Goal: Transaction & Acquisition: Purchase product/service

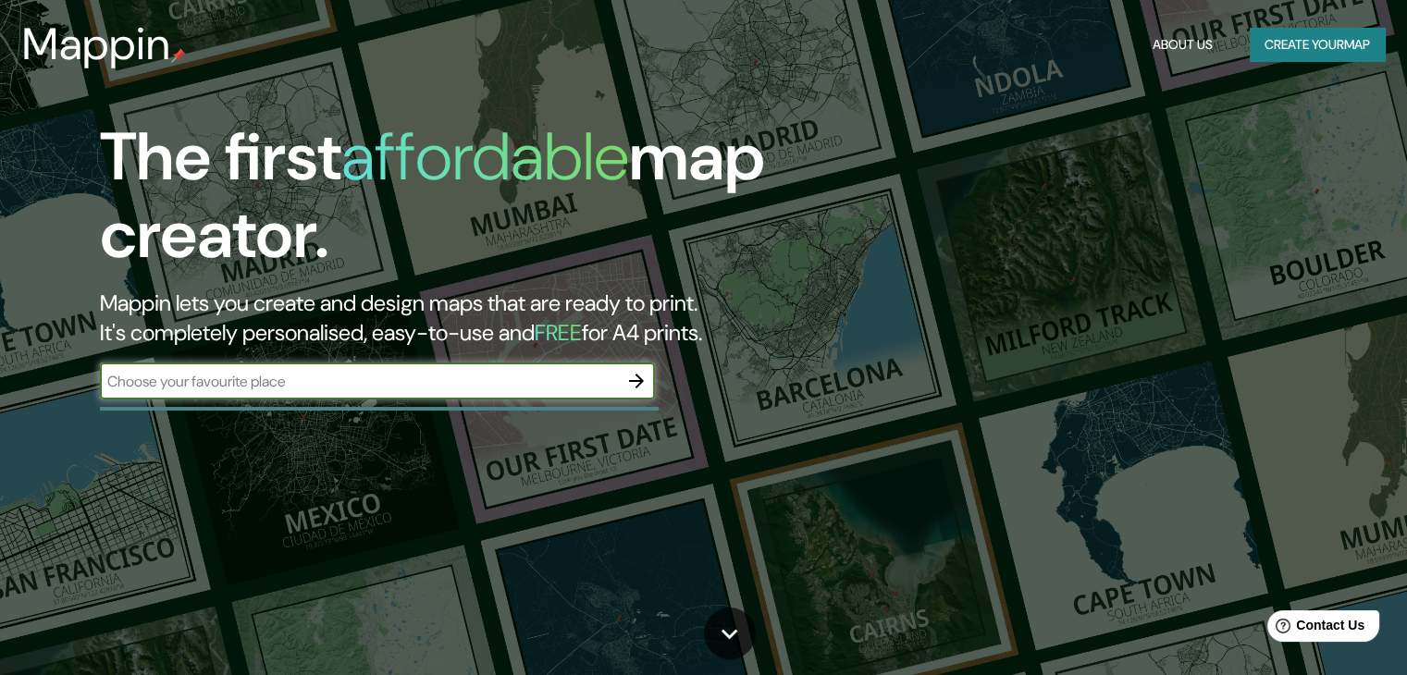
click at [518, 390] on input "text" at bounding box center [359, 381] width 518 height 21
type input "bogota"
click at [637, 385] on icon "button" at bounding box center [636, 381] width 22 height 22
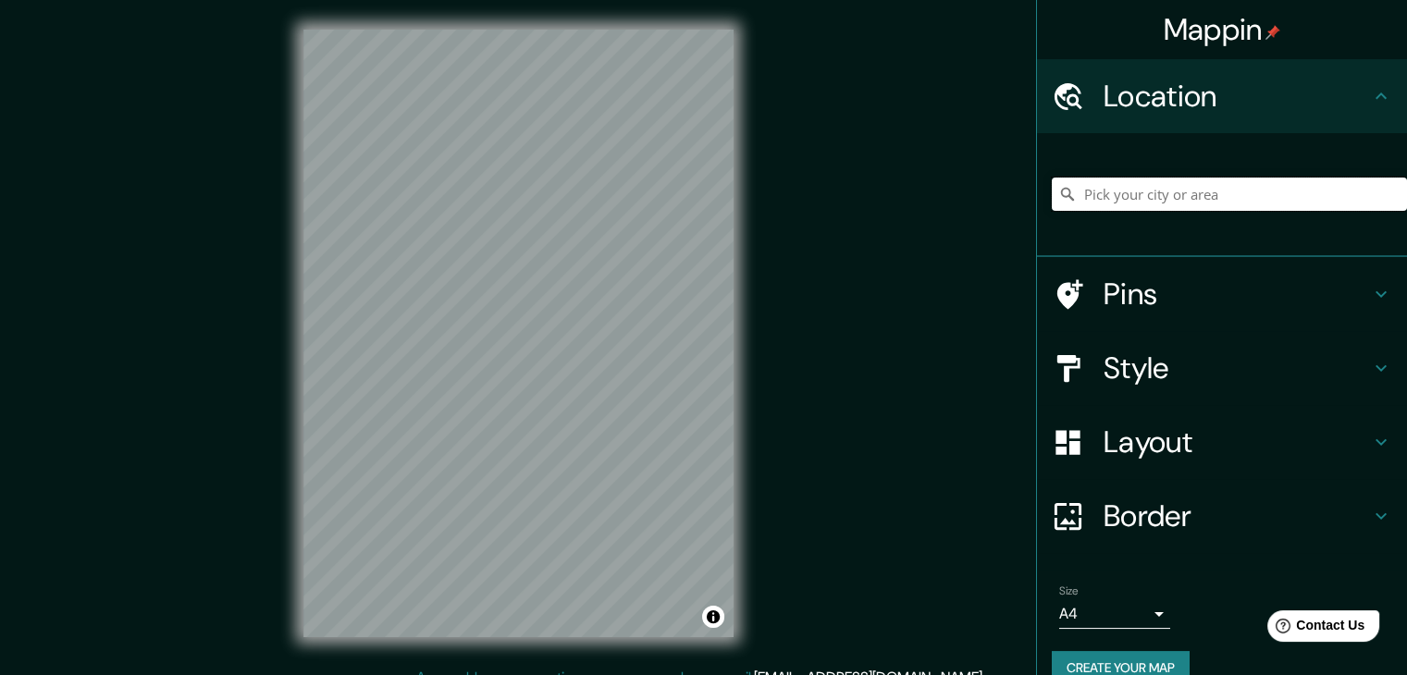
click at [1120, 197] on input "Pick your city or area" at bounding box center [1229, 194] width 355 height 33
type input "c"
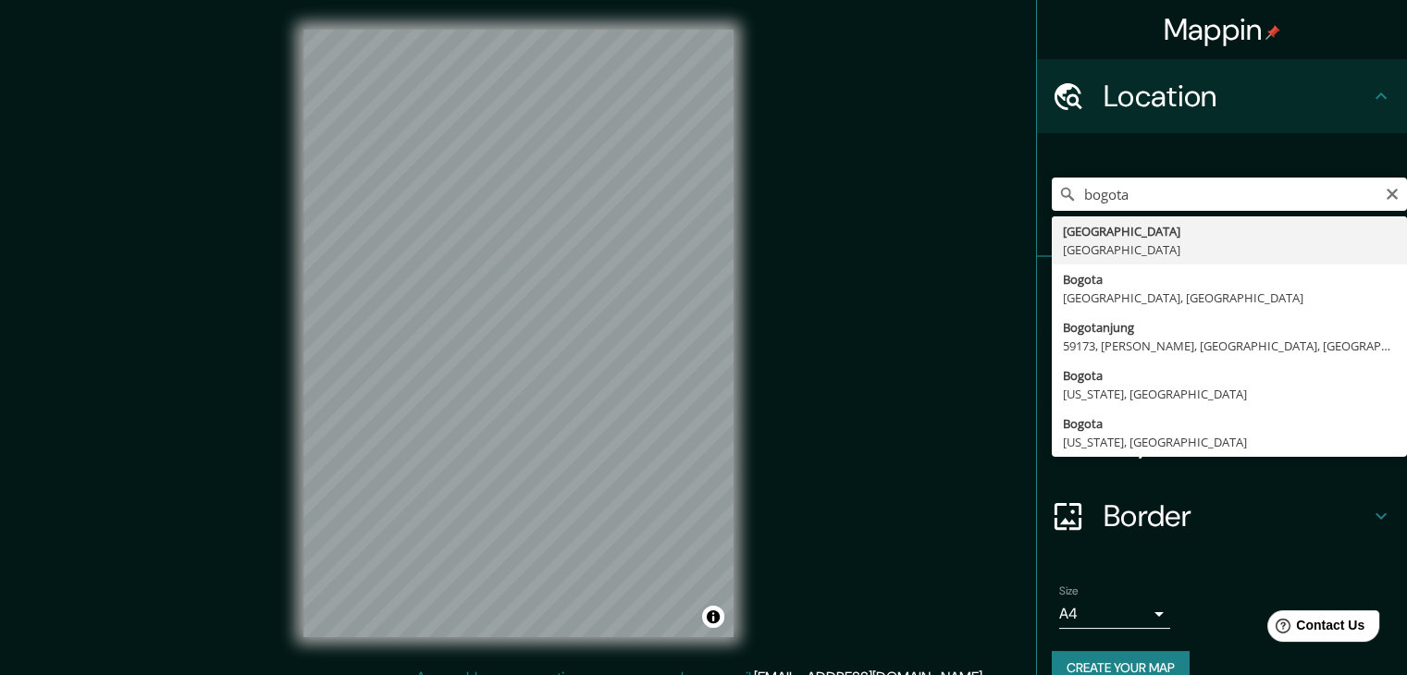
type input "Bogotá, Colombia"
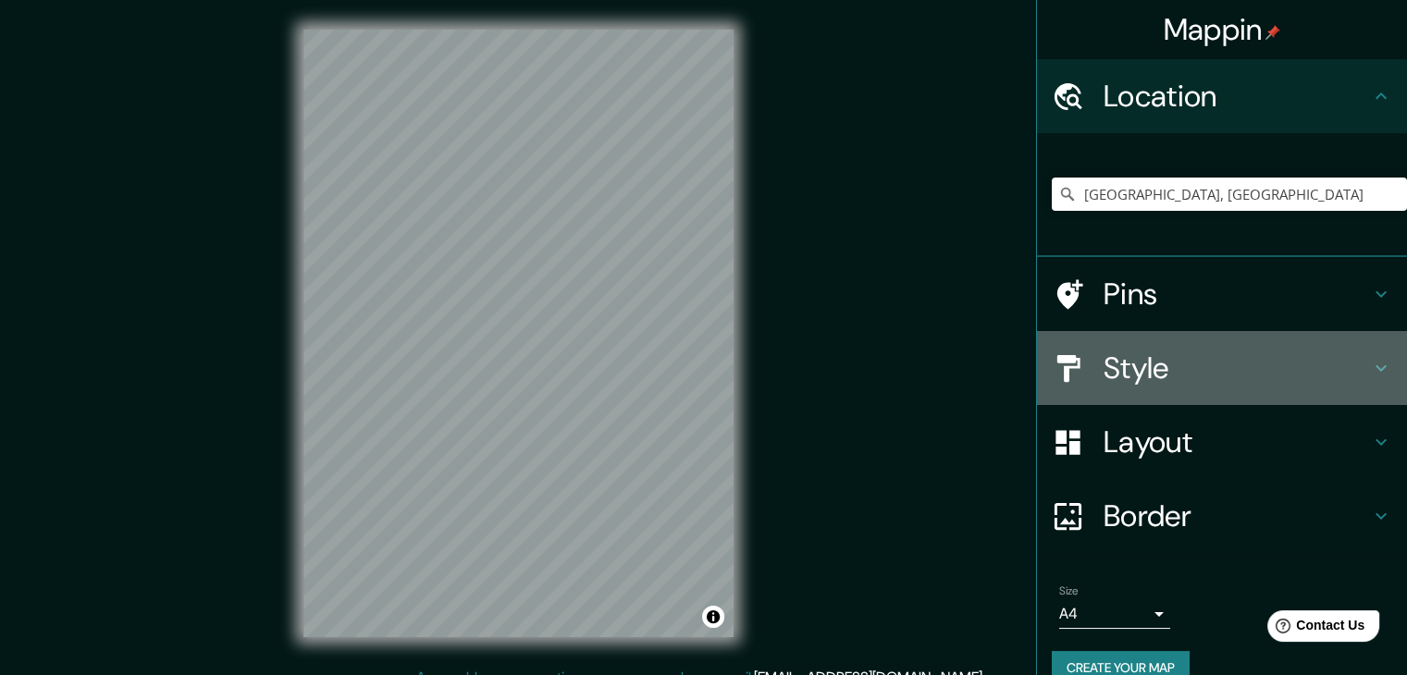
drag, startPoint x: 1103, startPoint y: 362, endPoint x: 1092, endPoint y: 365, distance: 11.7
click at [1104, 364] on h4 "Style" at bounding box center [1237, 368] width 266 height 37
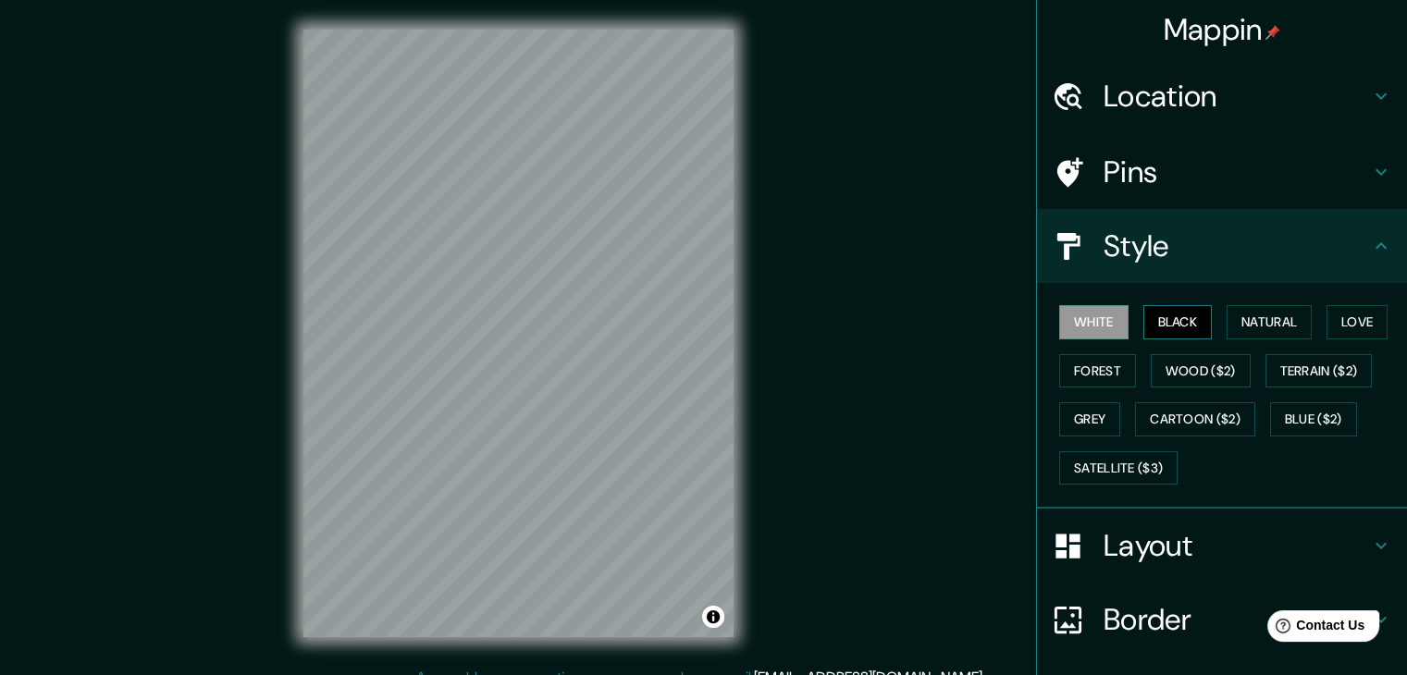
click at [1173, 316] on button "Black" at bounding box center [1178, 322] width 69 height 34
click at [1070, 324] on button "White" at bounding box center [1093, 322] width 69 height 34
click at [1082, 324] on button "White" at bounding box center [1093, 322] width 69 height 34
click at [1243, 328] on button "Natural" at bounding box center [1269, 322] width 85 height 34
click at [1180, 327] on button "Black" at bounding box center [1178, 322] width 69 height 34
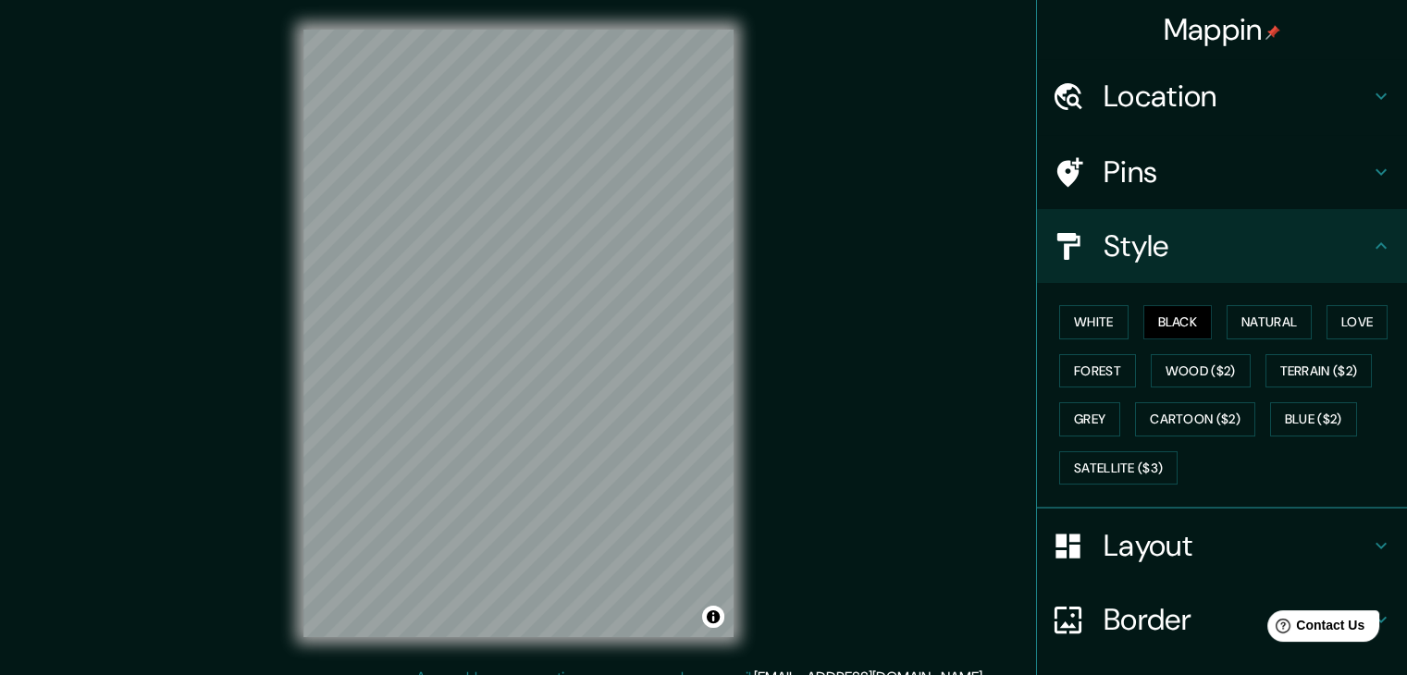
drag, startPoint x: 739, startPoint y: 601, endPoint x: 928, endPoint y: 488, distance: 219.9
click at [928, 488] on div "Mappin Location Bogotá, Colombia Pins Style White Black Natural Love Forest Woo…" at bounding box center [703, 348] width 1407 height 697
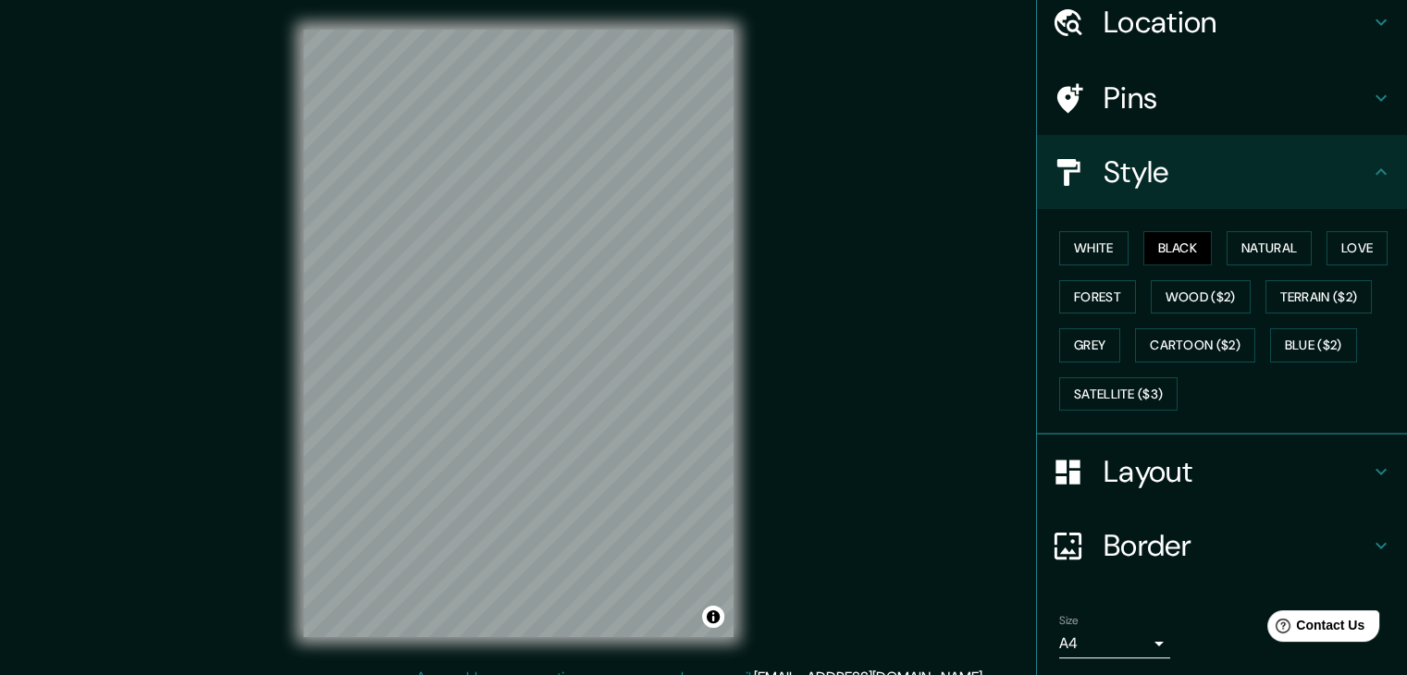
scroll to position [133, 0]
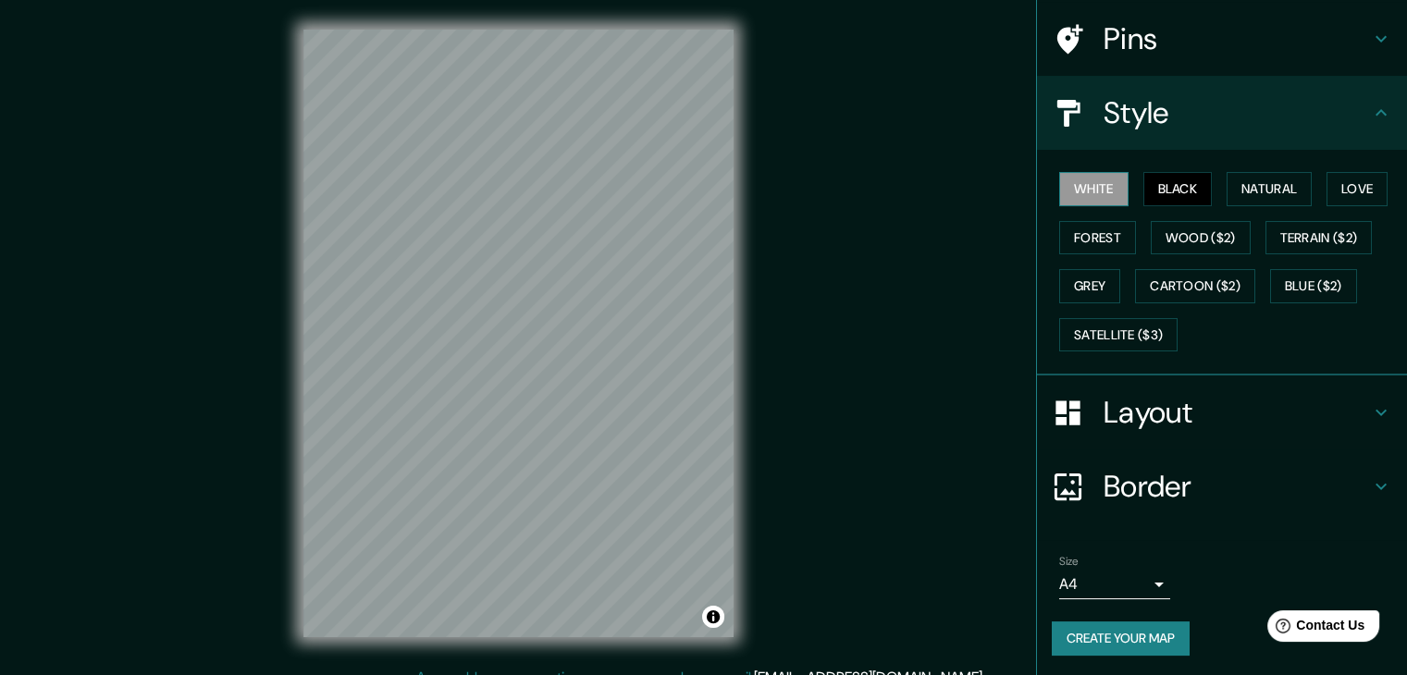
click at [1077, 199] on button "White" at bounding box center [1093, 189] width 69 height 34
click at [1144, 182] on button "Black" at bounding box center [1178, 189] width 69 height 34
click at [1088, 287] on button "Grey" at bounding box center [1089, 286] width 61 height 34
click at [1152, 196] on button "Black" at bounding box center [1178, 189] width 69 height 34
click at [1158, 274] on button "Cartoon ($2)" at bounding box center [1195, 286] width 120 height 34
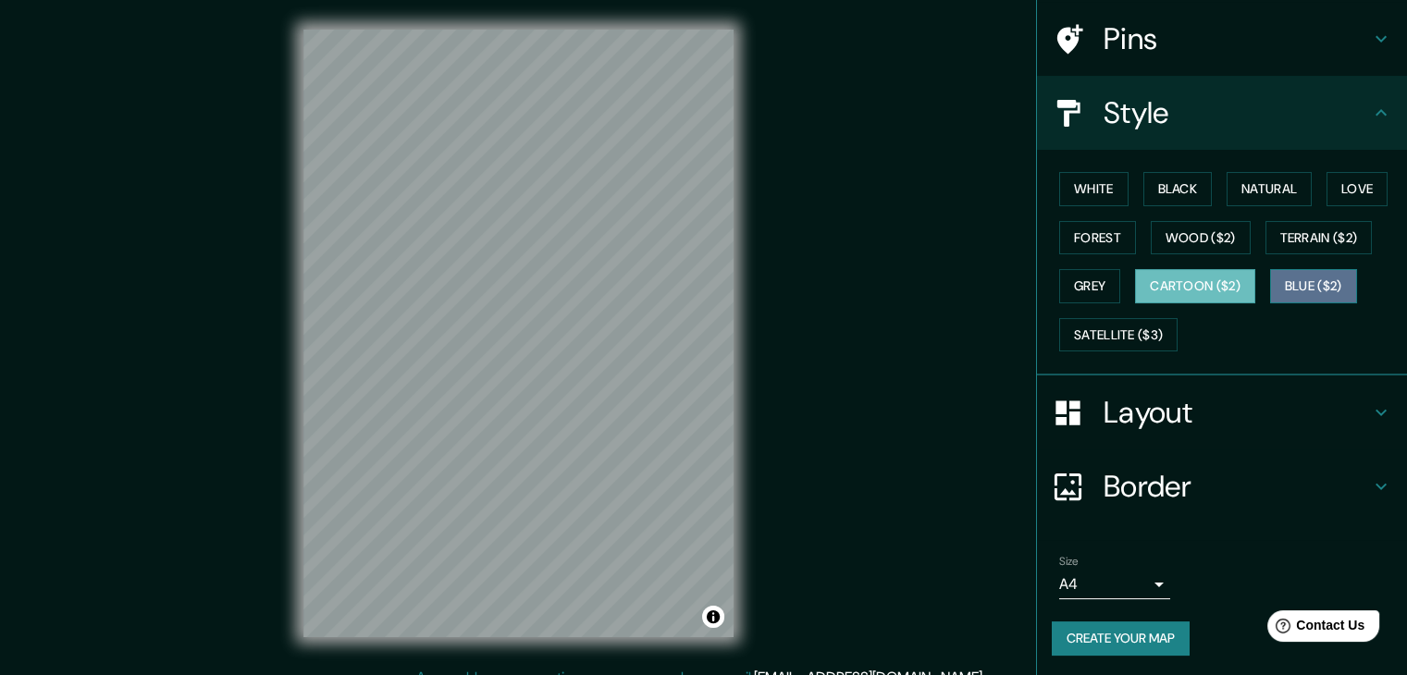
click at [1282, 287] on button "Blue ($2)" at bounding box center [1313, 286] width 87 height 34
click at [1307, 216] on div "White Black Natural Love Forest Wood ($2) Terrain ($2) Grey Cartoon ($2) Blue (…" at bounding box center [1229, 262] width 355 height 194
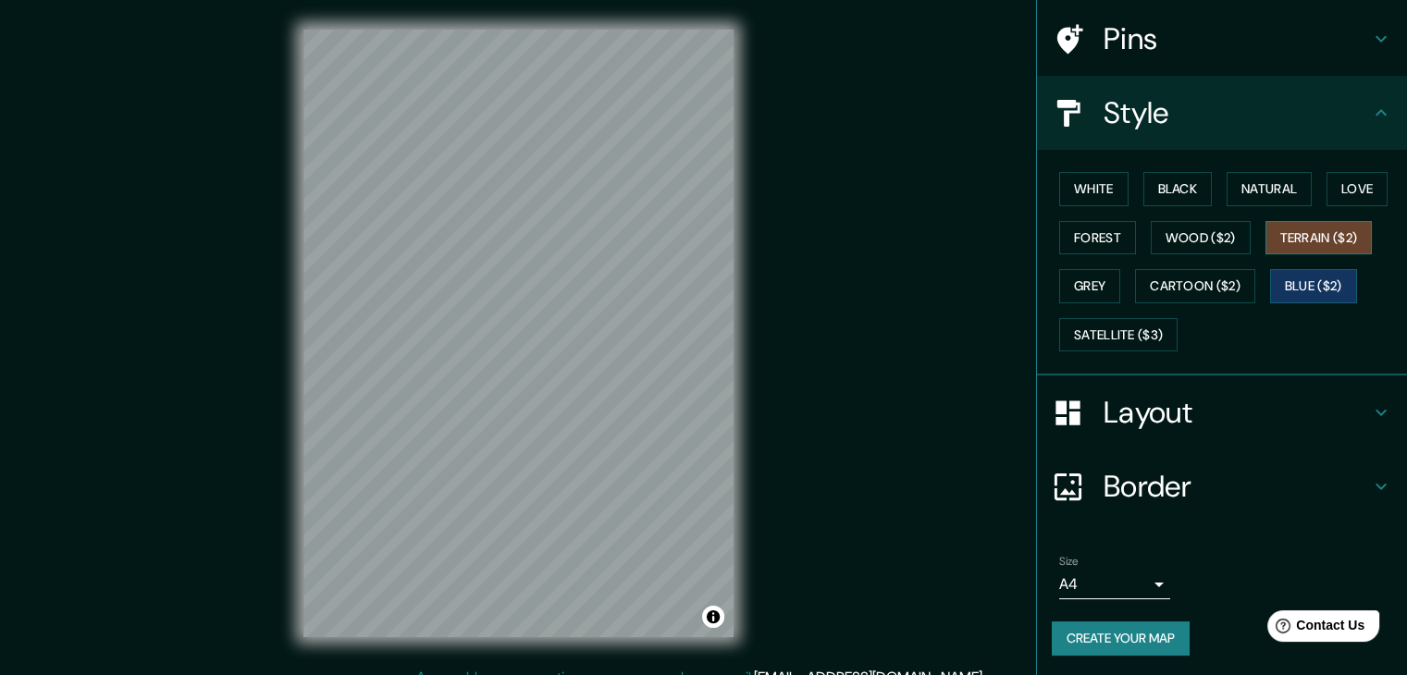
click at [1305, 233] on button "Terrain ($2)" at bounding box center [1319, 238] width 107 height 34
click at [1197, 280] on button "Cartoon ($2)" at bounding box center [1195, 286] width 120 height 34
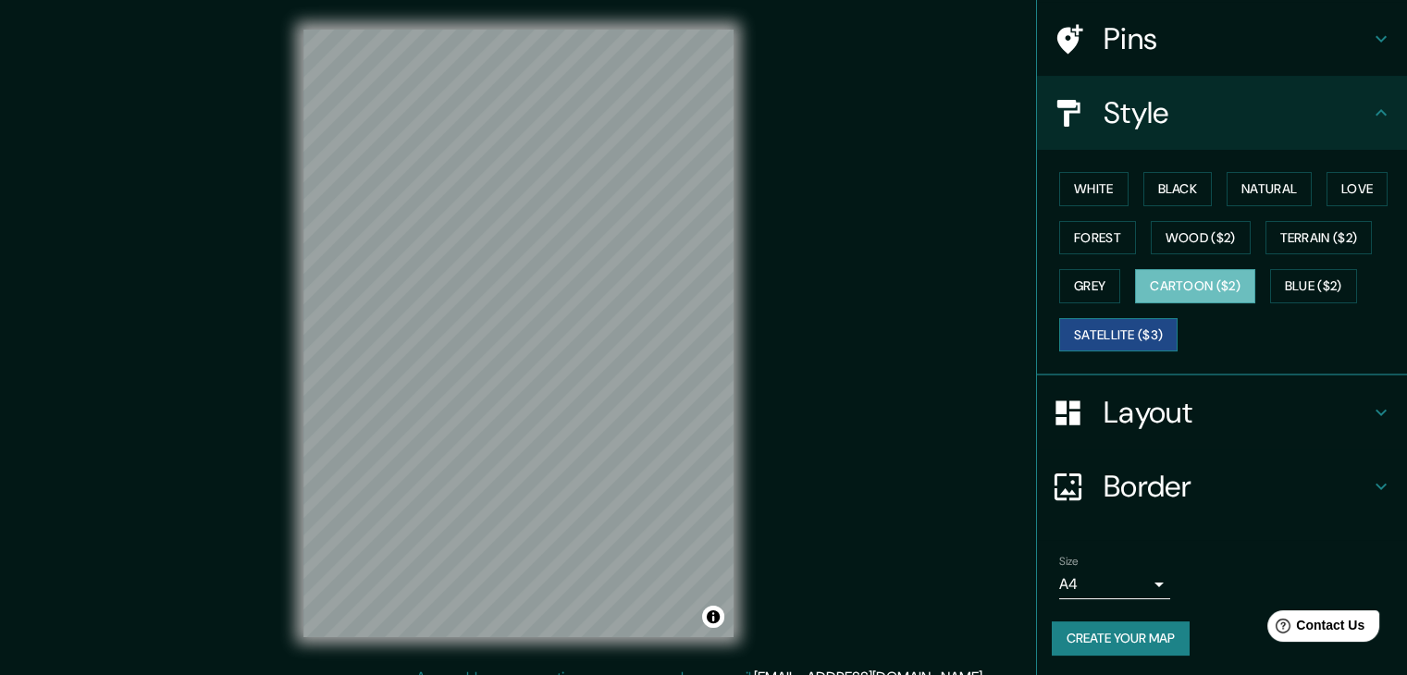
click at [1129, 333] on button "Satellite ($3)" at bounding box center [1118, 335] width 118 height 34
click at [1075, 286] on button "Grey" at bounding box center [1089, 286] width 61 height 34
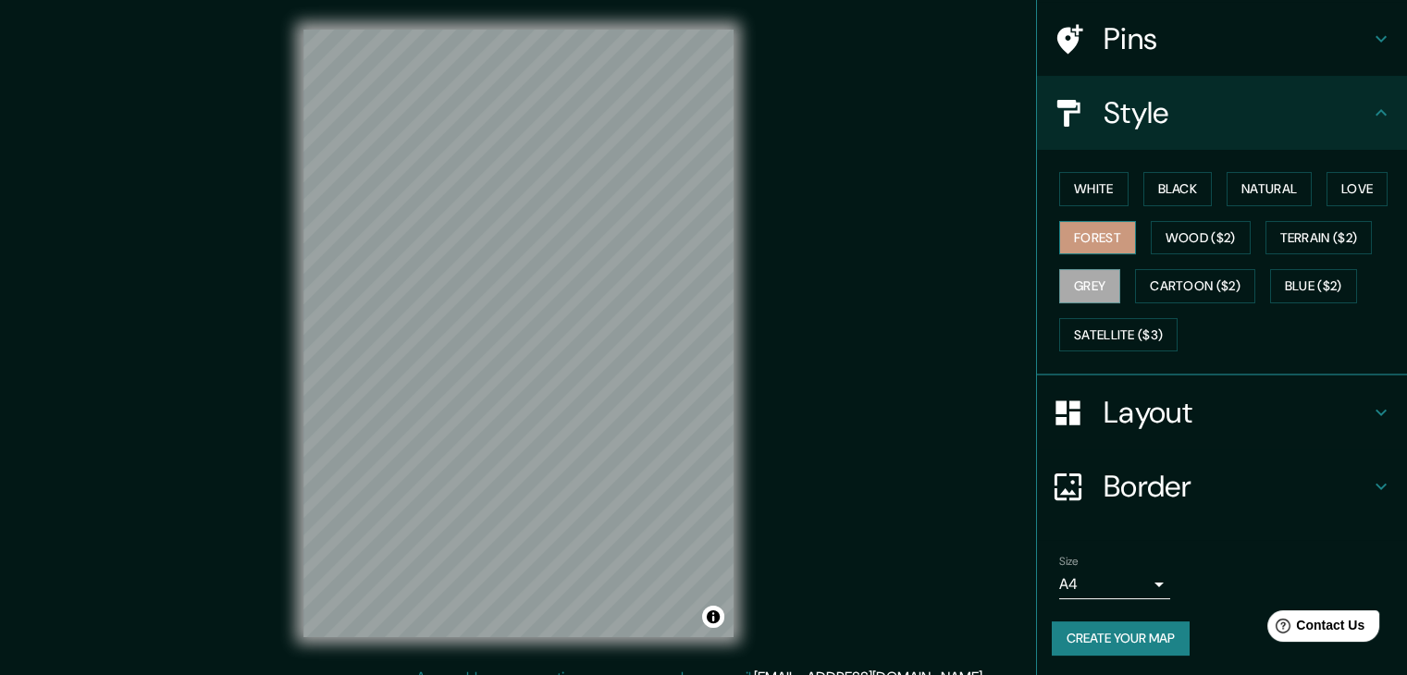
click at [1086, 234] on button "Forest" at bounding box center [1097, 238] width 77 height 34
click at [1087, 203] on button "White" at bounding box center [1093, 189] width 69 height 34
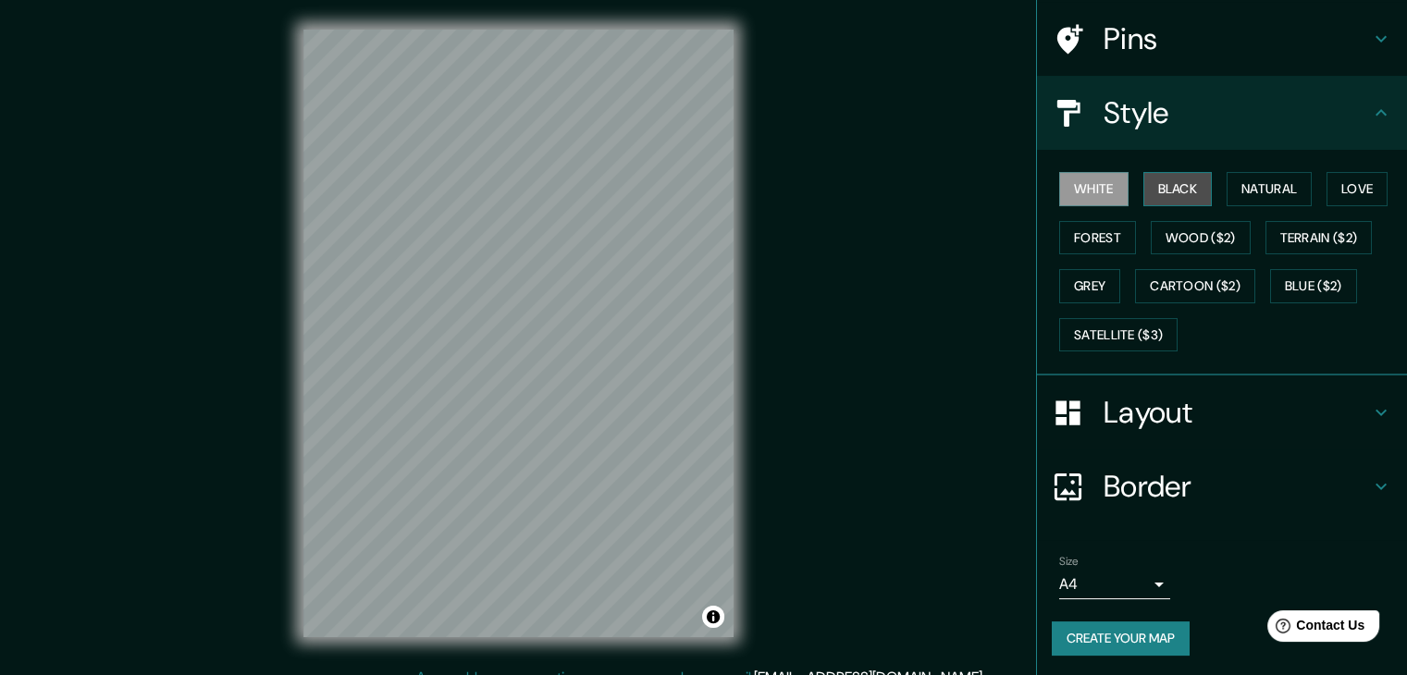
click at [1164, 193] on button "Black" at bounding box center [1178, 189] width 69 height 34
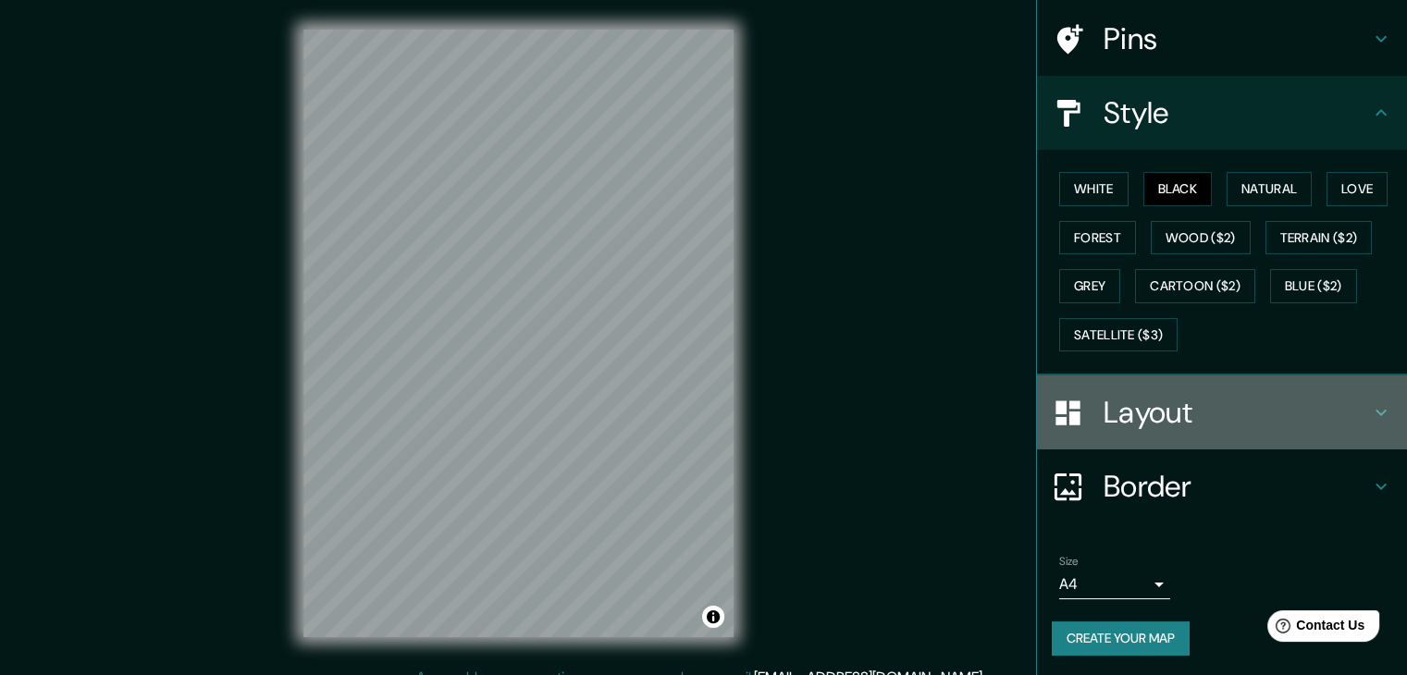
click at [1257, 415] on h4 "Layout" at bounding box center [1237, 412] width 266 height 37
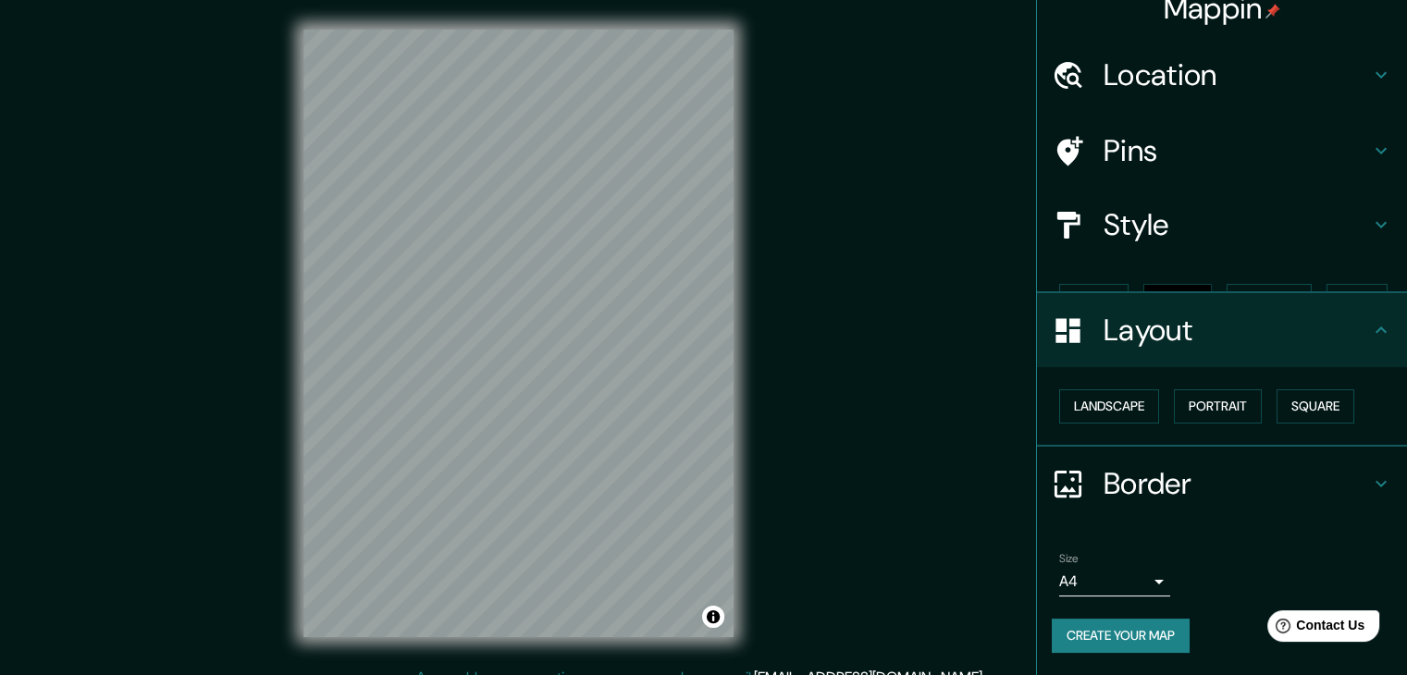
scroll to position [0, 0]
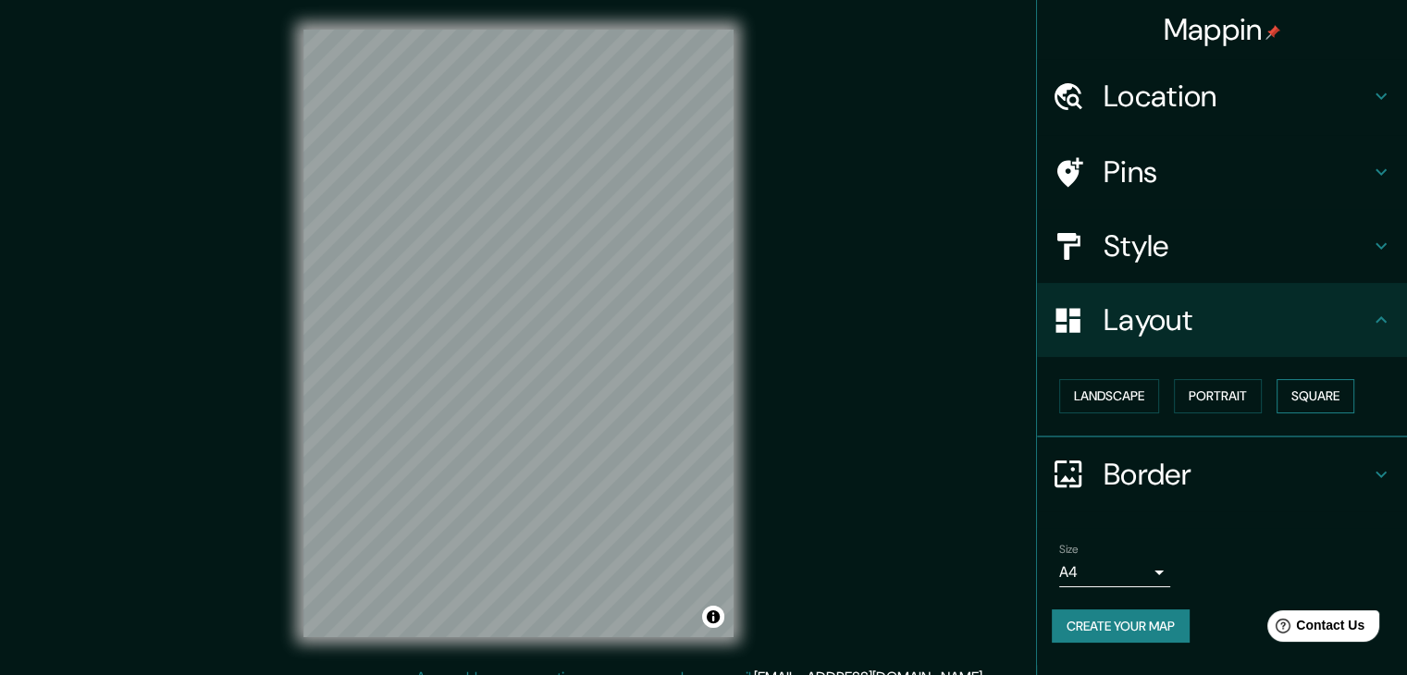
click at [1288, 398] on button "Square" at bounding box center [1316, 396] width 78 height 34
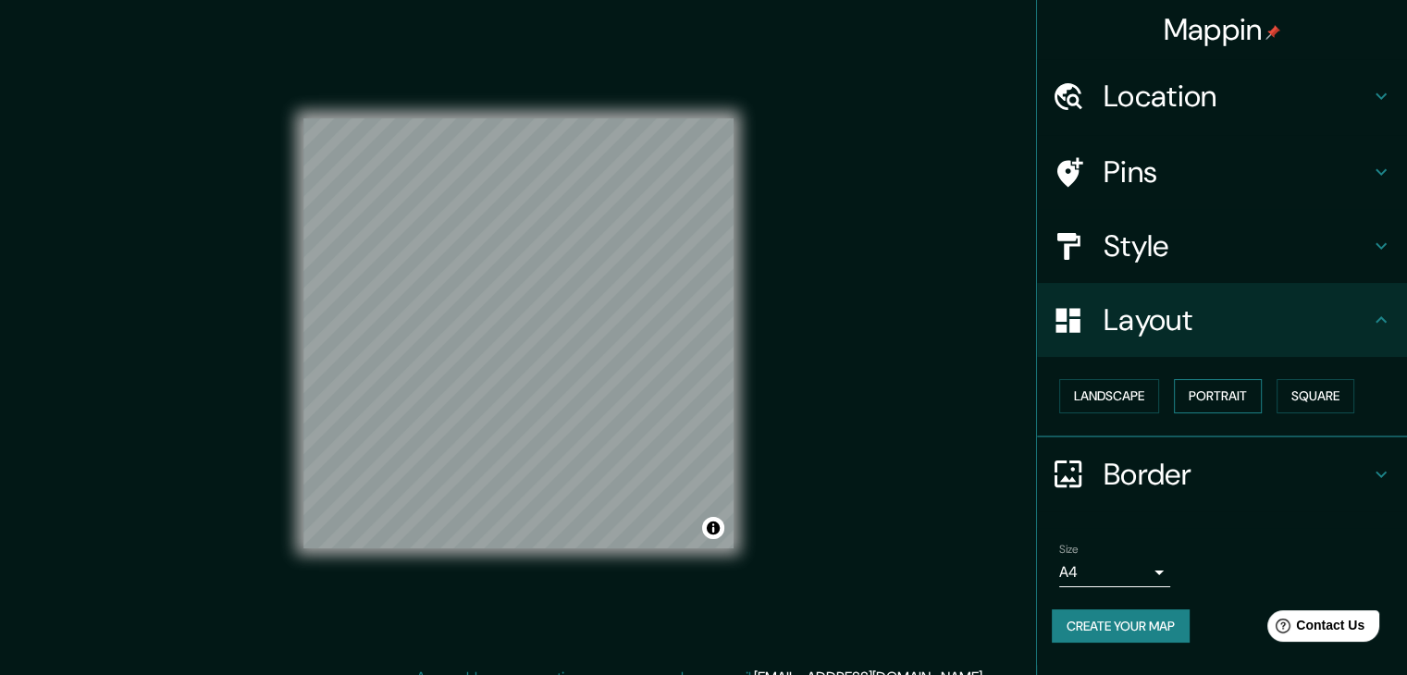
click at [1244, 398] on button "Portrait" at bounding box center [1218, 396] width 88 height 34
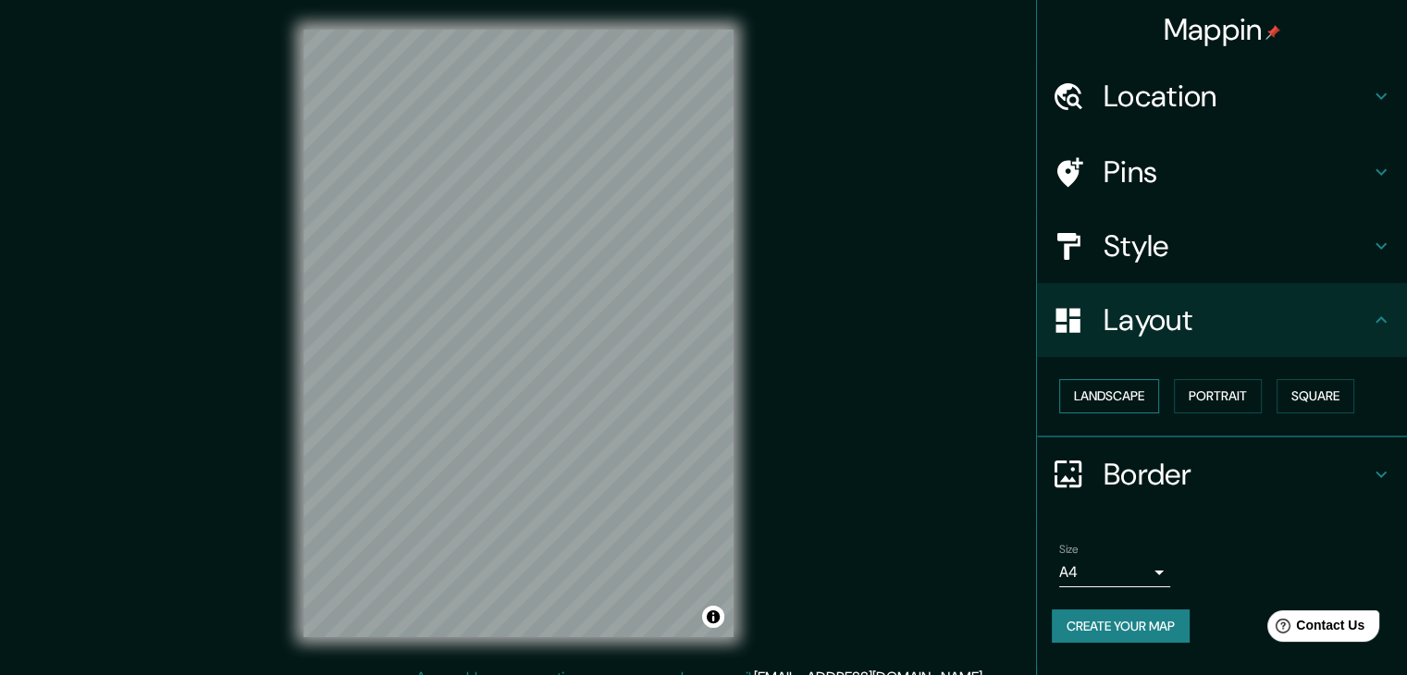
click at [1138, 398] on button "Landscape" at bounding box center [1109, 396] width 100 height 34
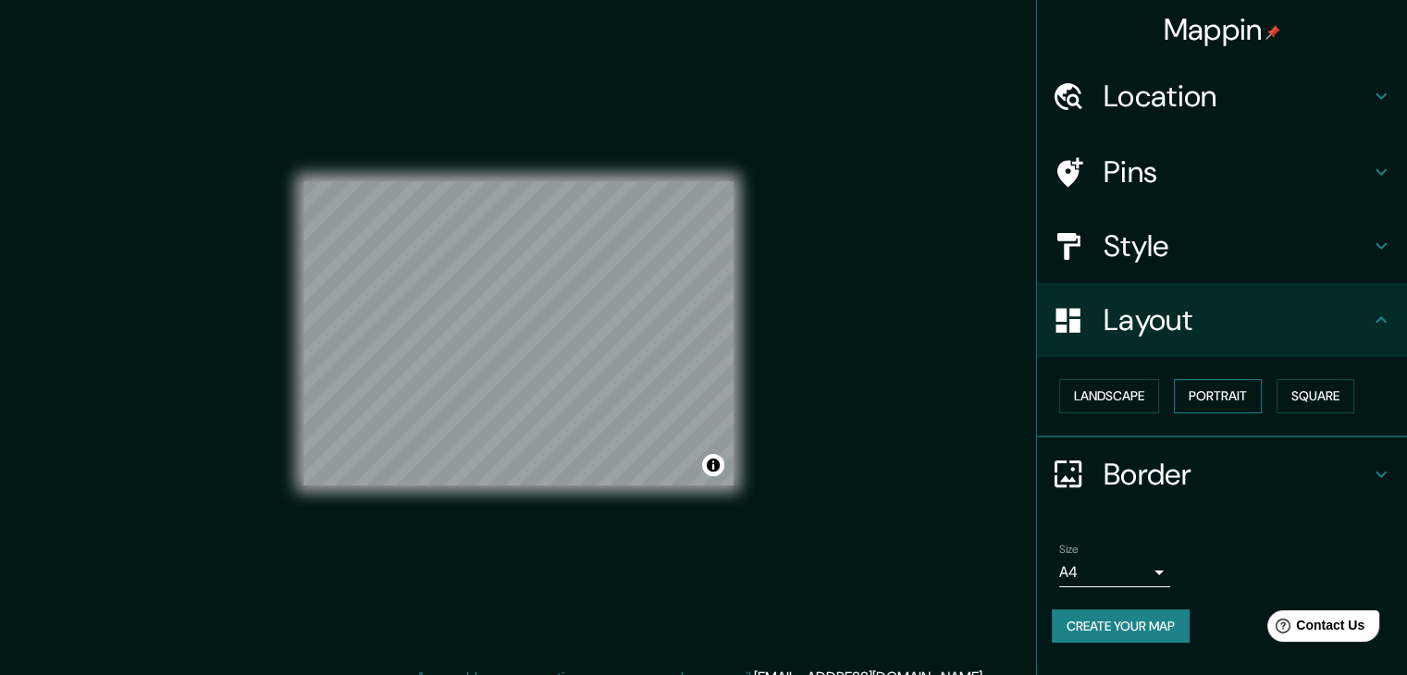
click at [1206, 398] on button "Portrait" at bounding box center [1218, 396] width 88 height 34
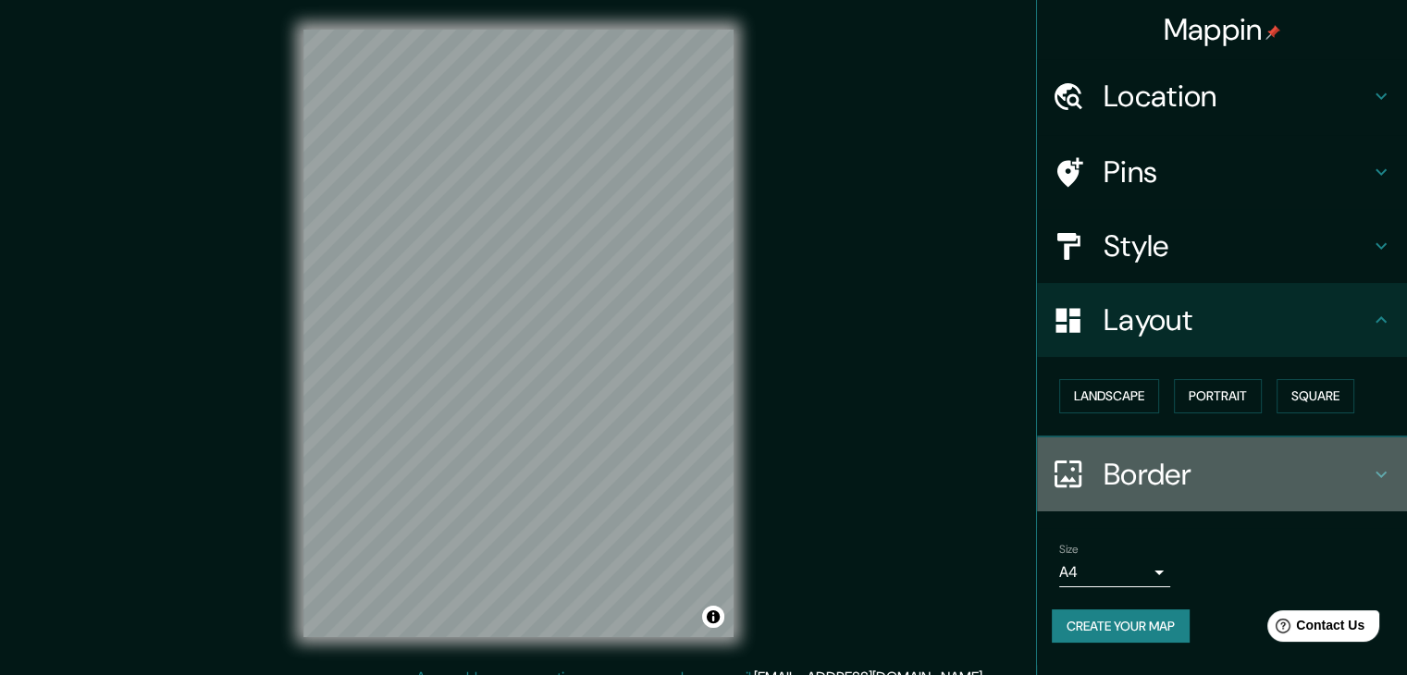
click at [1179, 483] on h4 "Border" at bounding box center [1237, 474] width 266 height 37
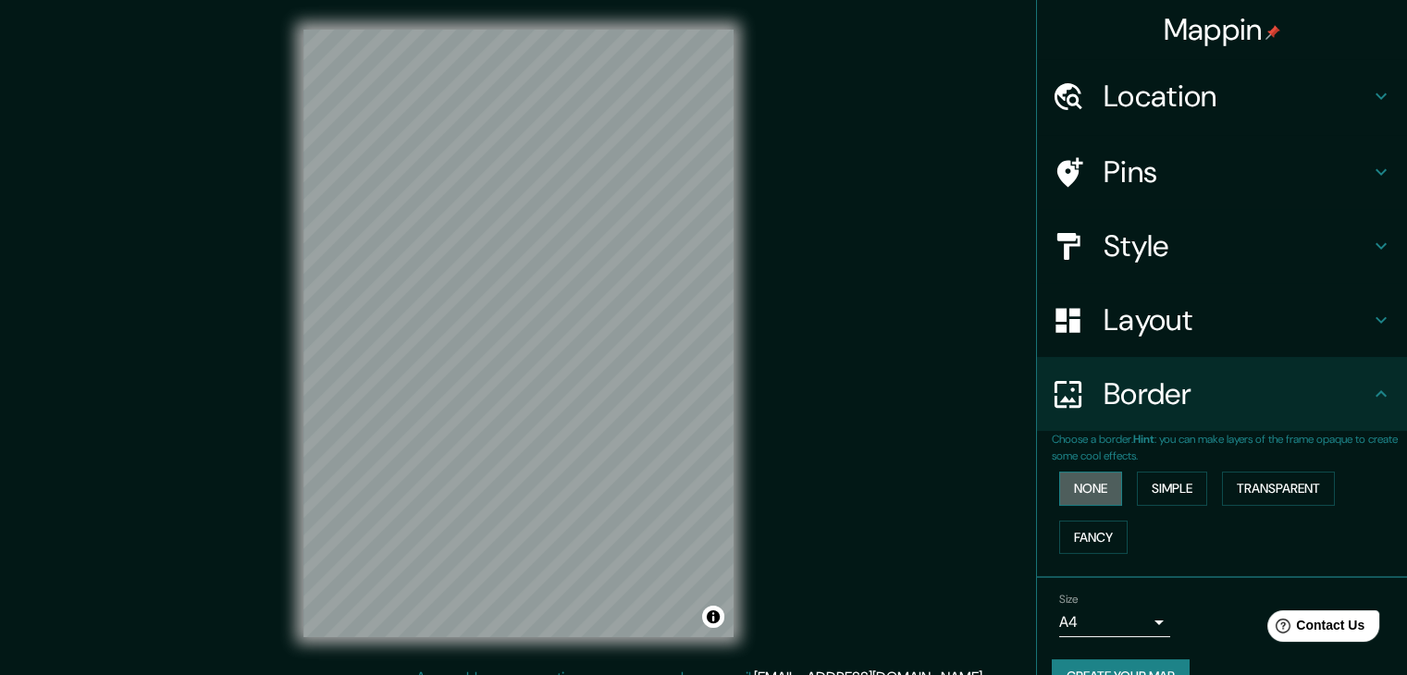
click at [1084, 497] on button "None" at bounding box center [1090, 489] width 63 height 34
click at [1162, 499] on button "Simple" at bounding box center [1172, 489] width 70 height 34
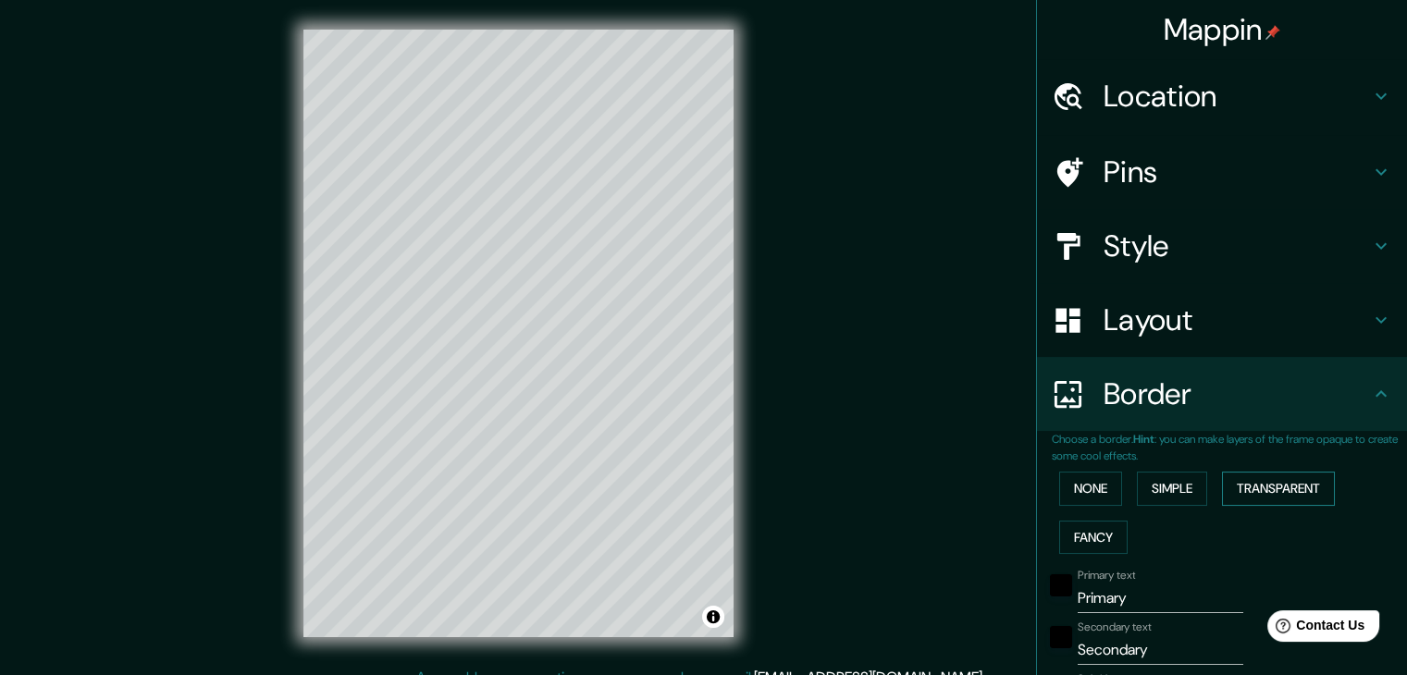
click at [1267, 498] on button "Transparent" at bounding box center [1278, 489] width 113 height 34
click at [1257, 493] on button "Transparent" at bounding box center [1278, 489] width 113 height 34
type input "223"
type input "37"
click at [1092, 501] on button "None" at bounding box center [1090, 489] width 63 height 34
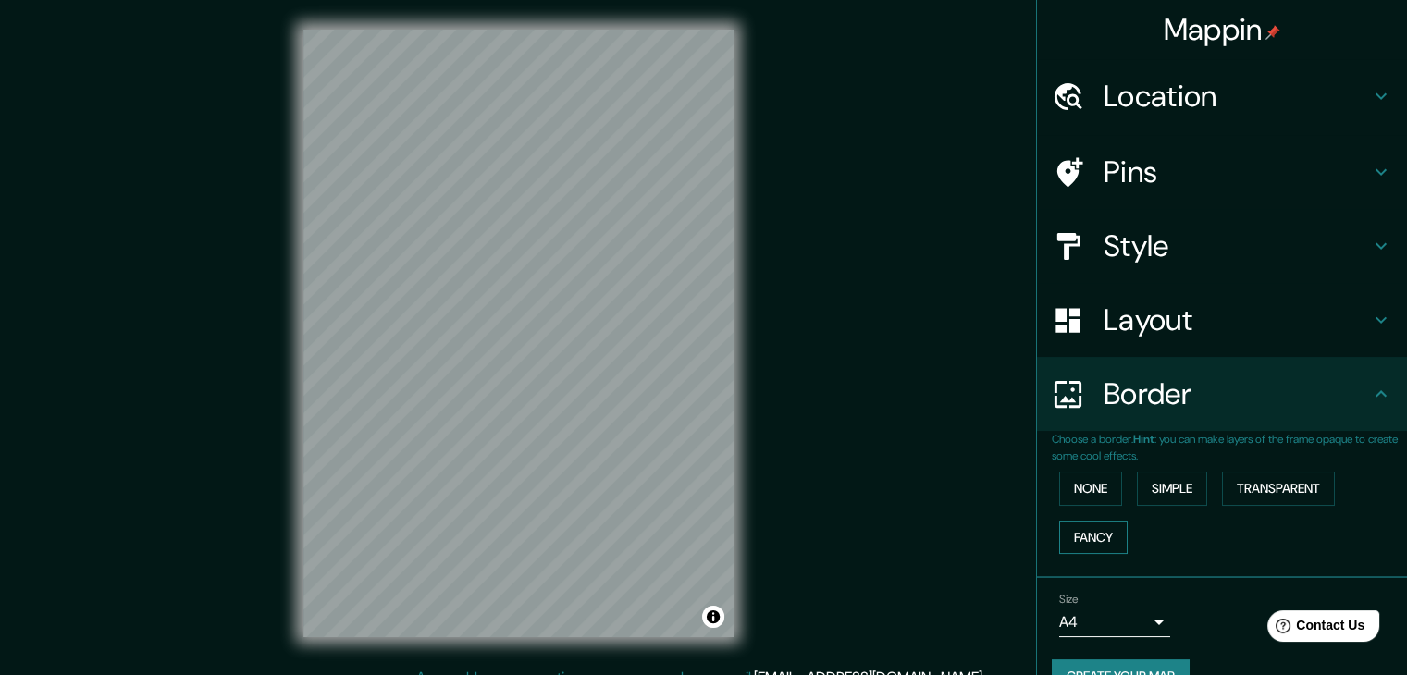
click at [1083, 542] on button "Fancy" at bounding box center [1093, 538] width 68 height 34
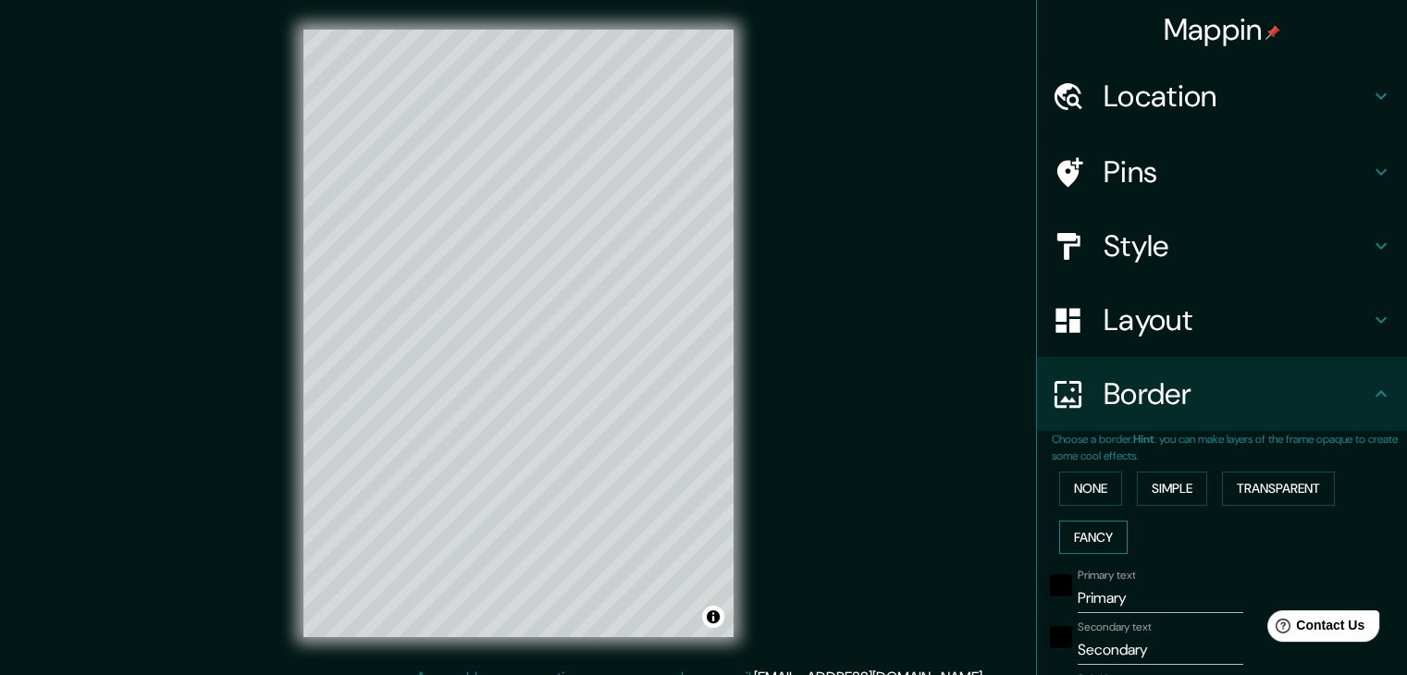
click at [1083, 542] on button "Fancy" at bounding box center [1093, 538] width 68 height 34
type input "37"
type input "19"
click at [1085, 498] on button "None" at bounding box center [1090, 489] width 63 height 34
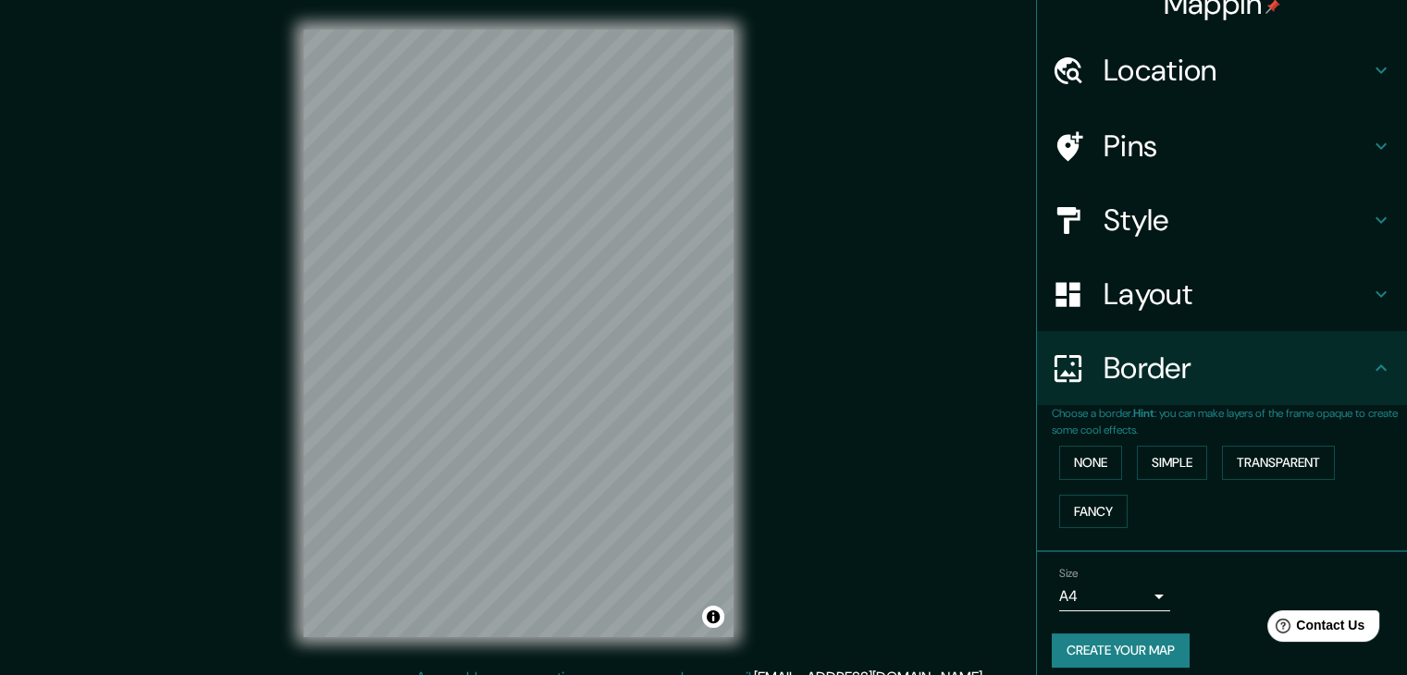
scroll to position [39, 0]
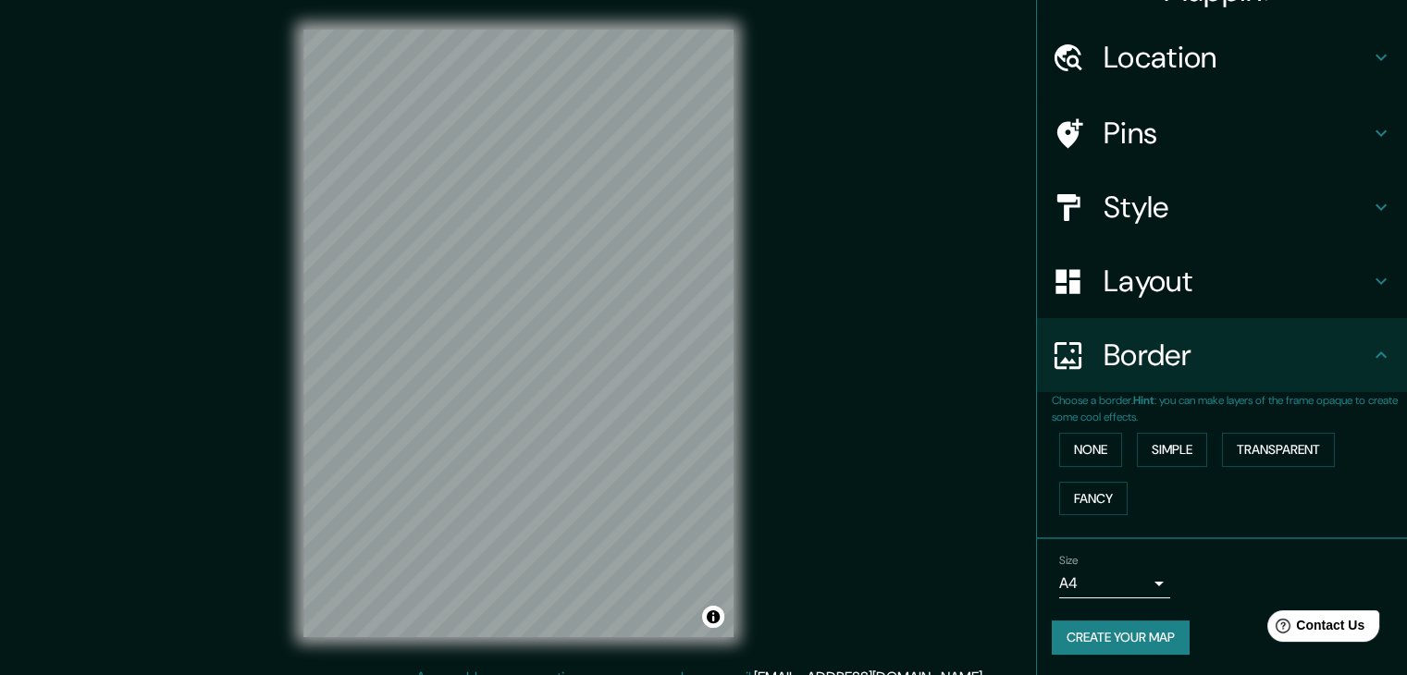
click at [1127, 575] on body "Mappin Location Bogotá, Colombia Pins Style Layout Border Choose a border. Hint…" at bounding box center [703, 337] width 1407 height 675
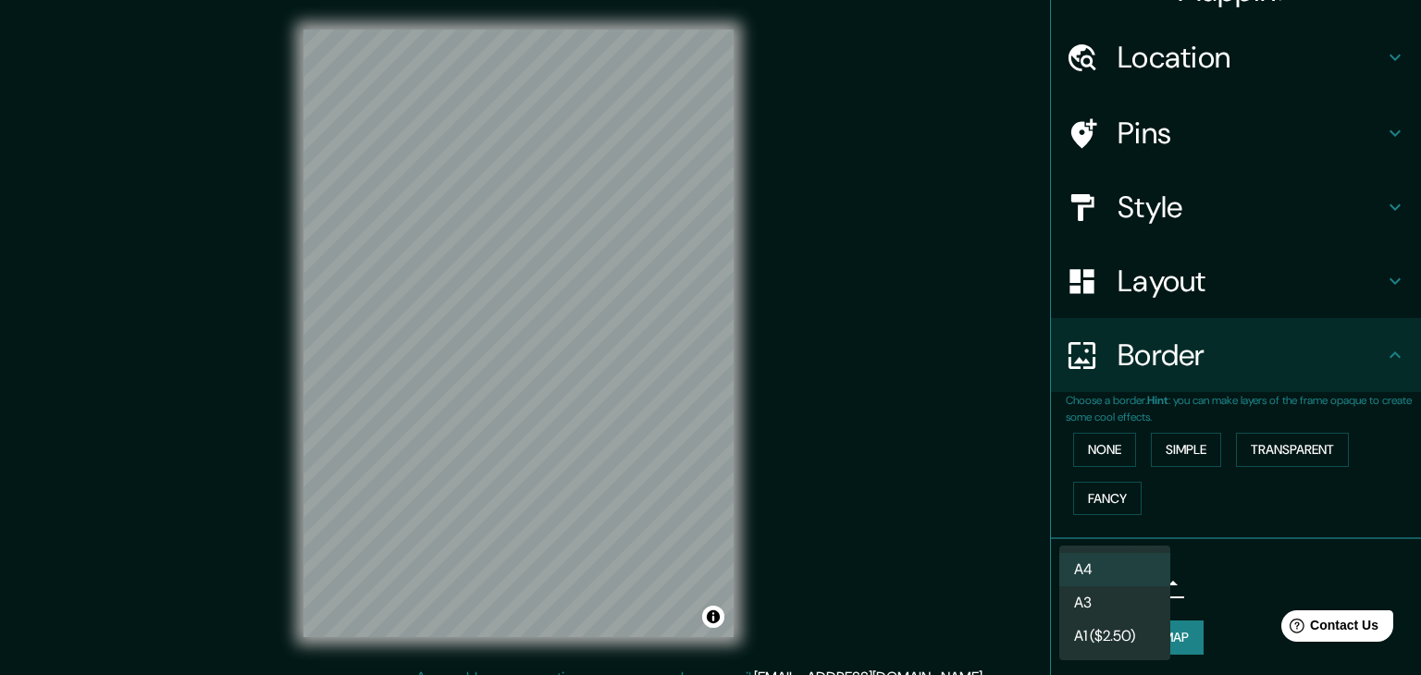
click at [1208, 597] on div at bounding box center [710, 337] width 1421 height 675
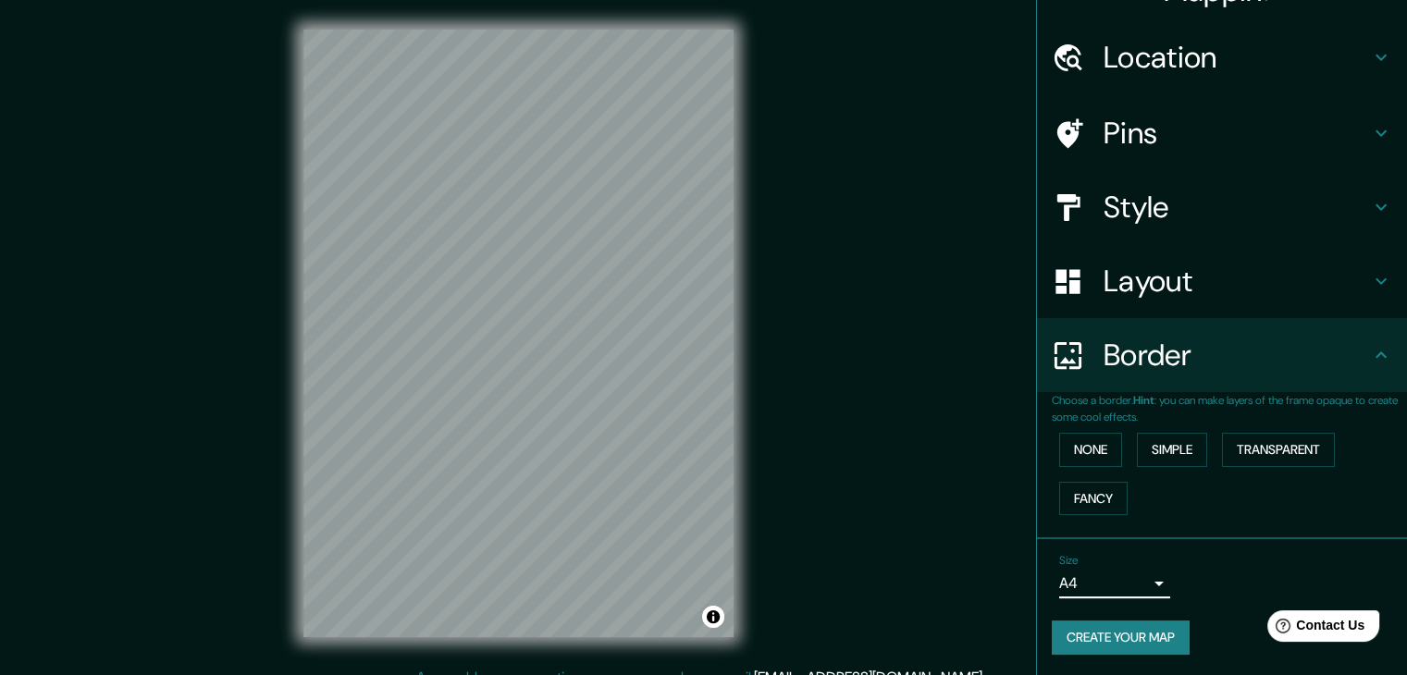
click at [1149, 589] on body "Mappin Location Bogotá, Colombia Pins Style Layout Border Choose a border. Hint…" at bounding box center [703, 337] width 1407 height 675
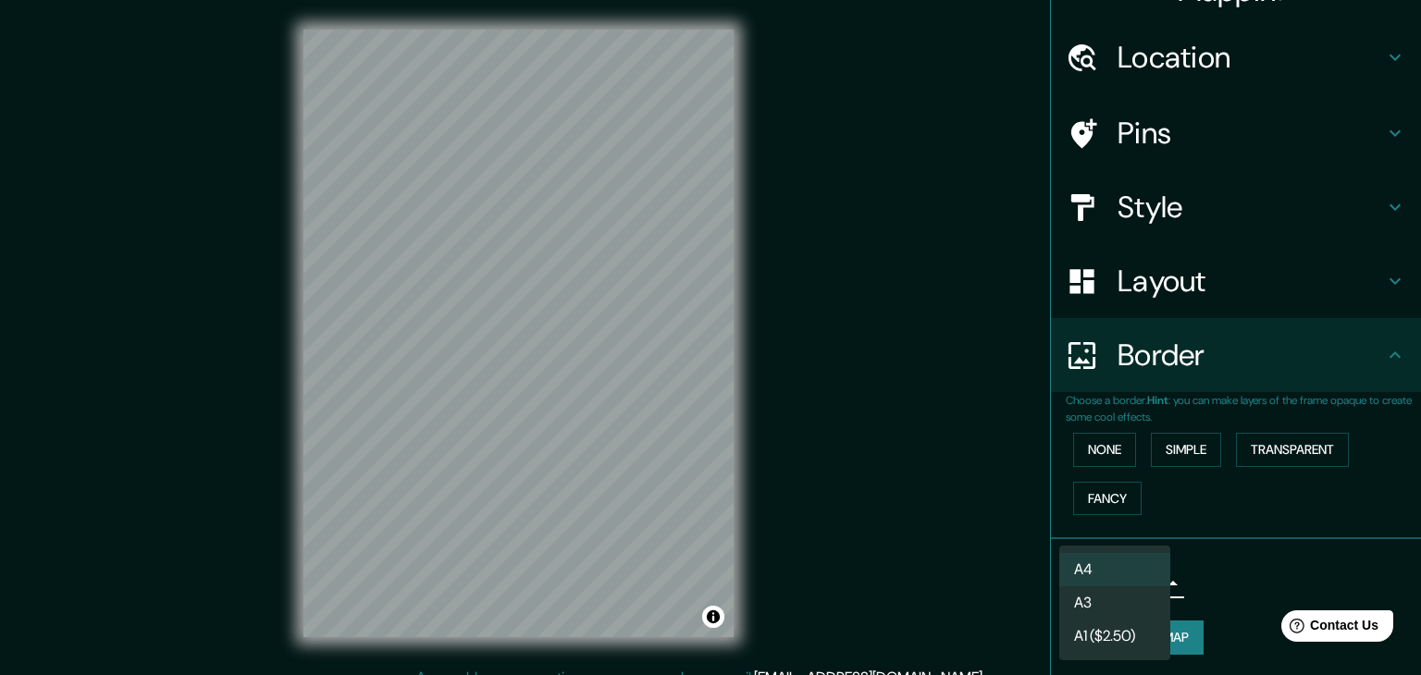
click at [1107, 613] on li "A3" at bounding box center [1114, 603] width 111 height 33
type input "a4"
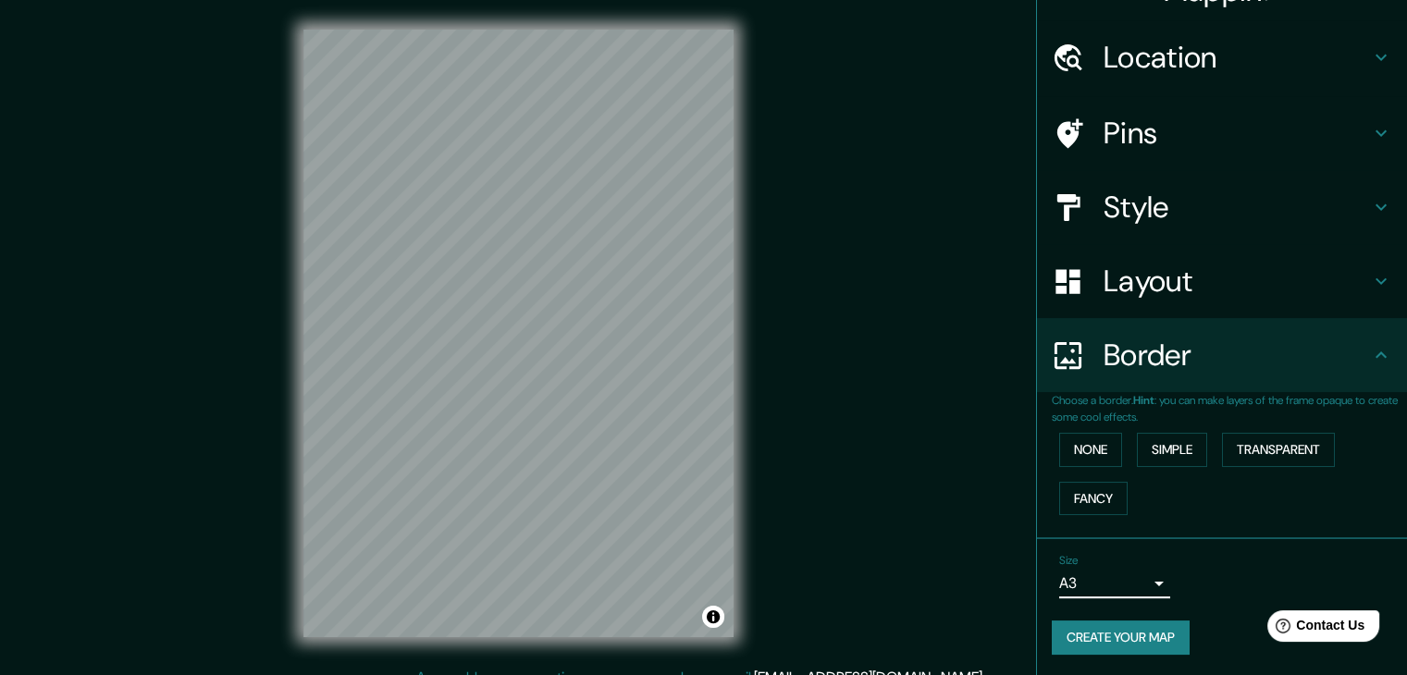
click at [1186, 583] on div "Size A3 a4" at bounding box center [1222, 576] width 340 height 59
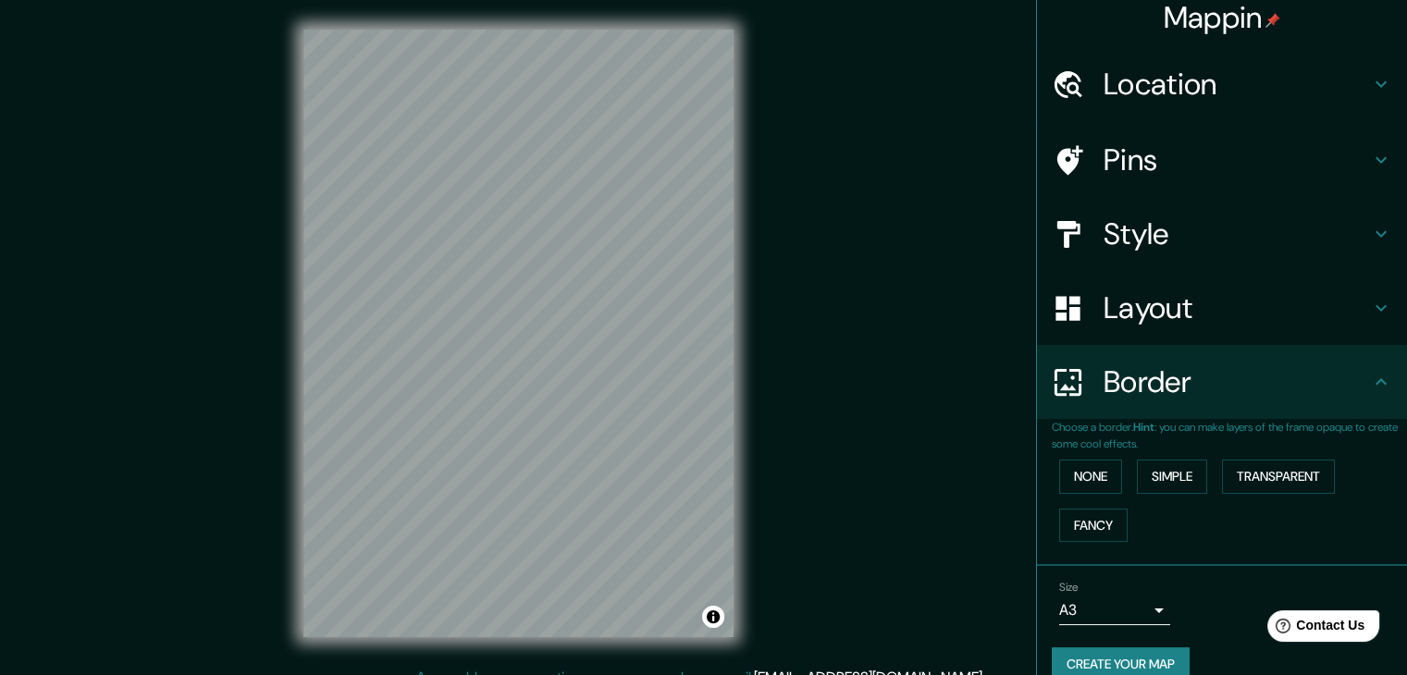
scroll to position [0, 0]
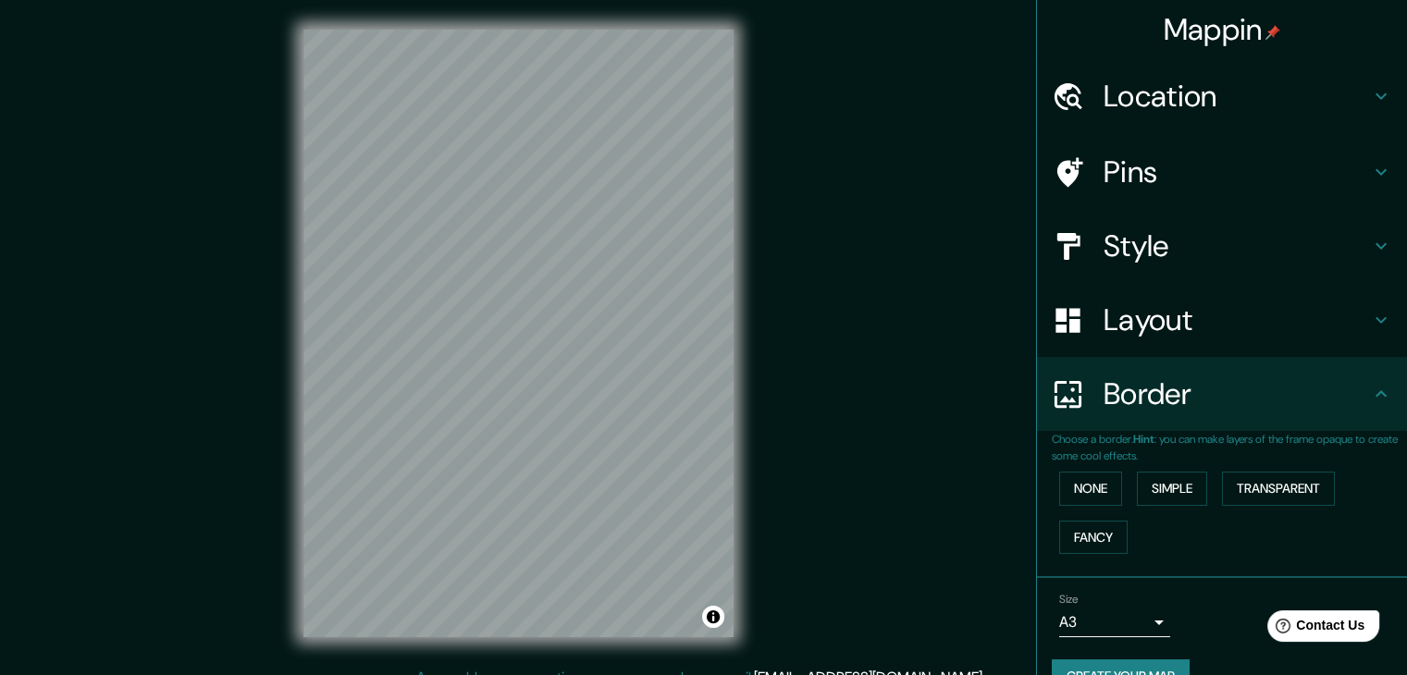
click at [1370, 180] on icon at bounding box center [1381, 172] width 22 height 22
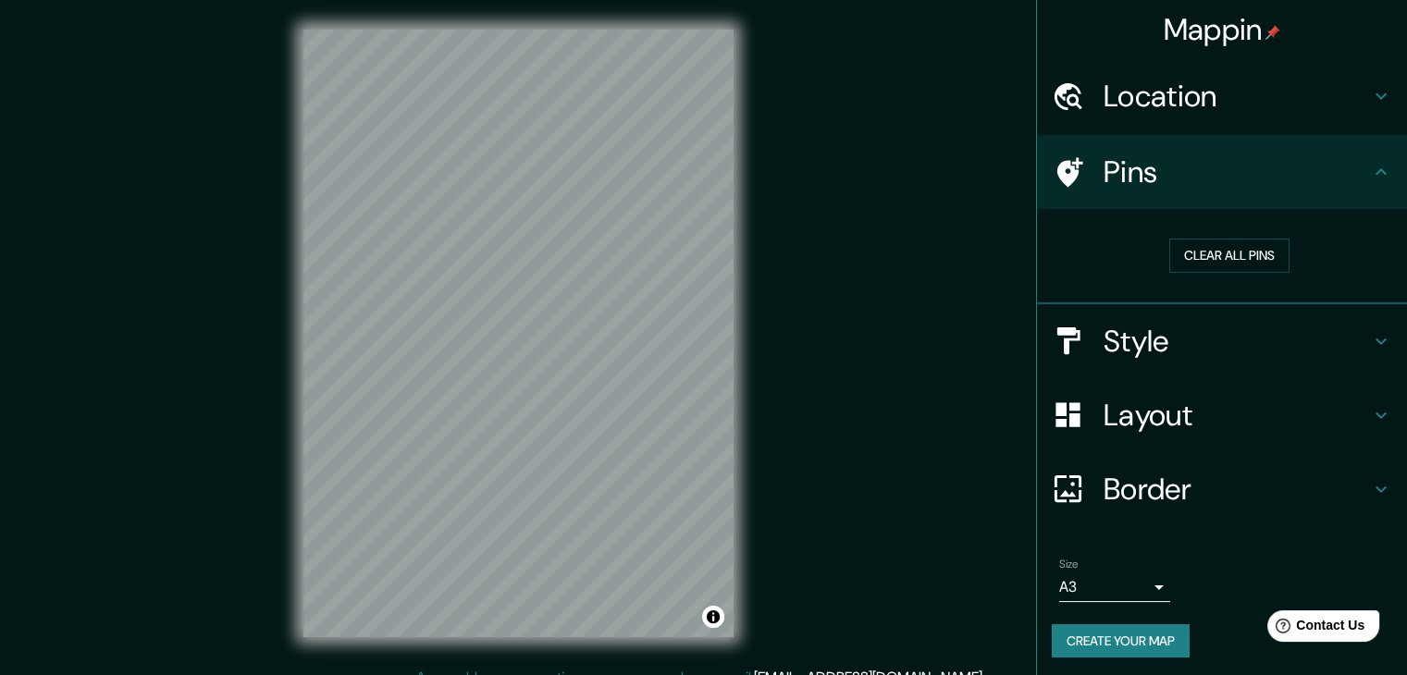
click at [1343, 172] on h4 "Pins" at bounding box center [1237, 172] width 266 height 37
click at [1372, 174] on icon at bounding box center [1381, 172] width 22 height 22
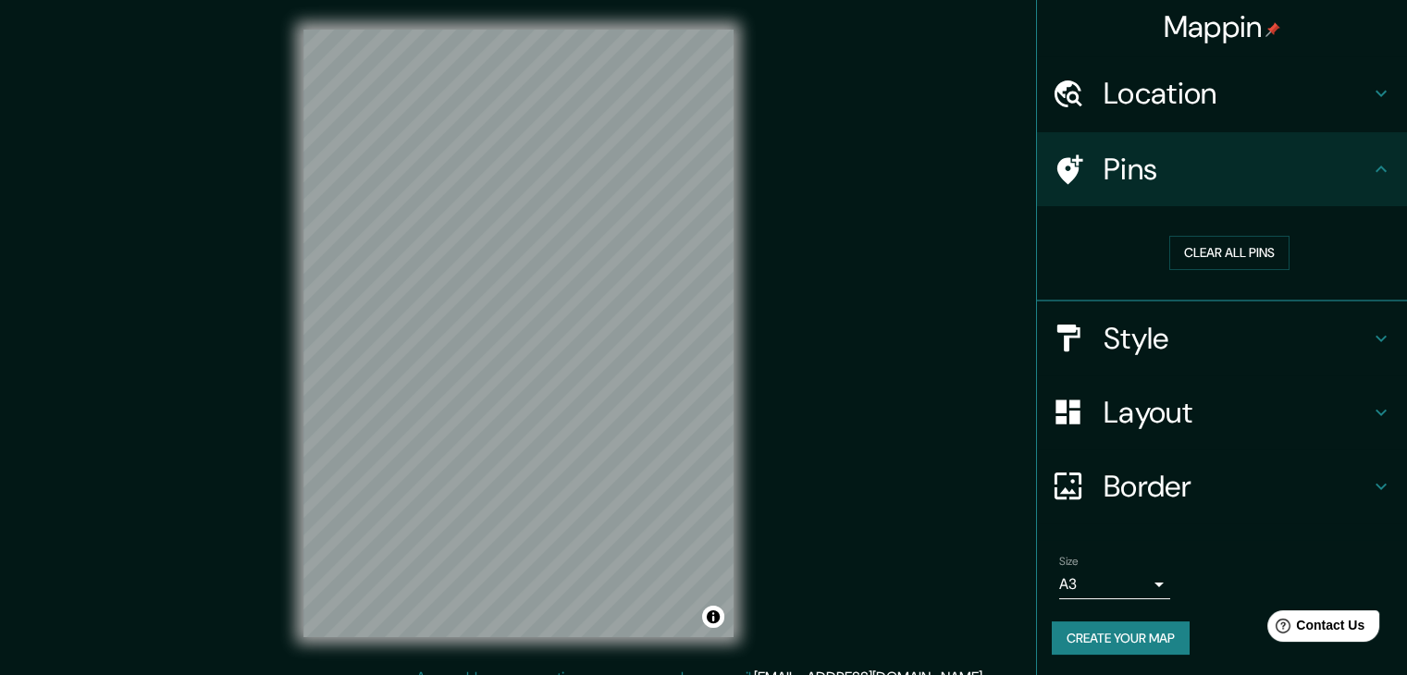
scroll to position [4, 0]
click at [1116, 641] on button "Create your map" at bounding box center [1121, 638] width 138 height 34
click at [1101, 638] on button "Create your map" at bounding box center [1121, 638] width 138 height 34
click at [1101, 638] on div "Create your map" at bounding box center [1222, 638] width 340 height 34
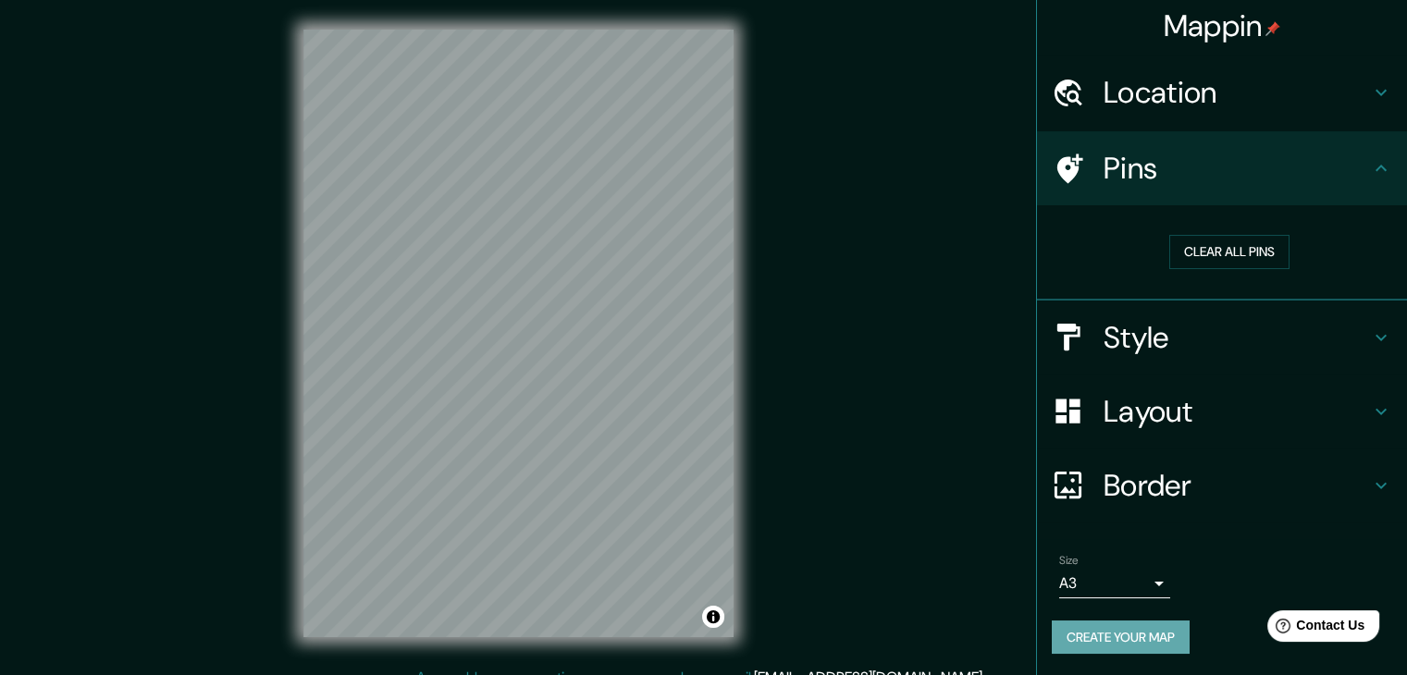
click at [1092, 633] on button "Create your map" at bounding box center [1121, 638] width 138 height 34
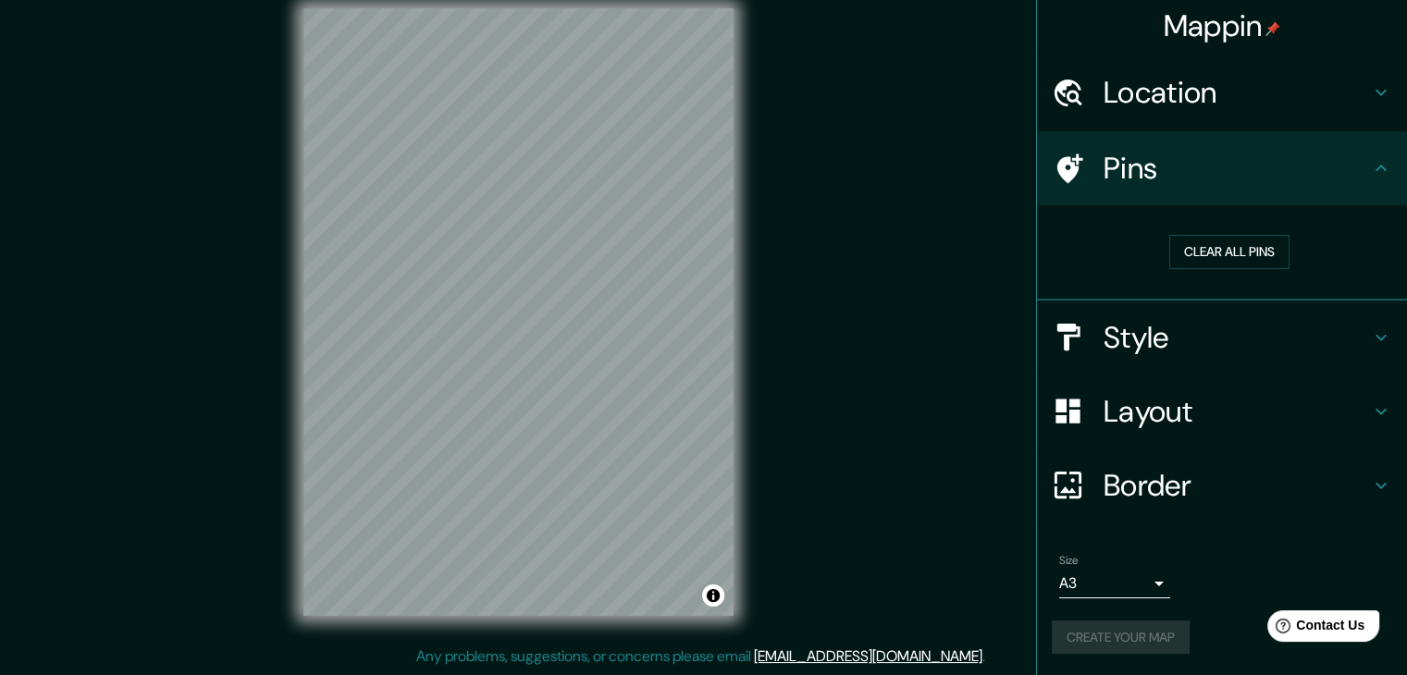
click at [1140, 586] on body "Mappin Location Bogotá, Colombia Pins Clear all pins Style Layout Border Choose…" at bounding box center [703, 316] width 1407 height 675
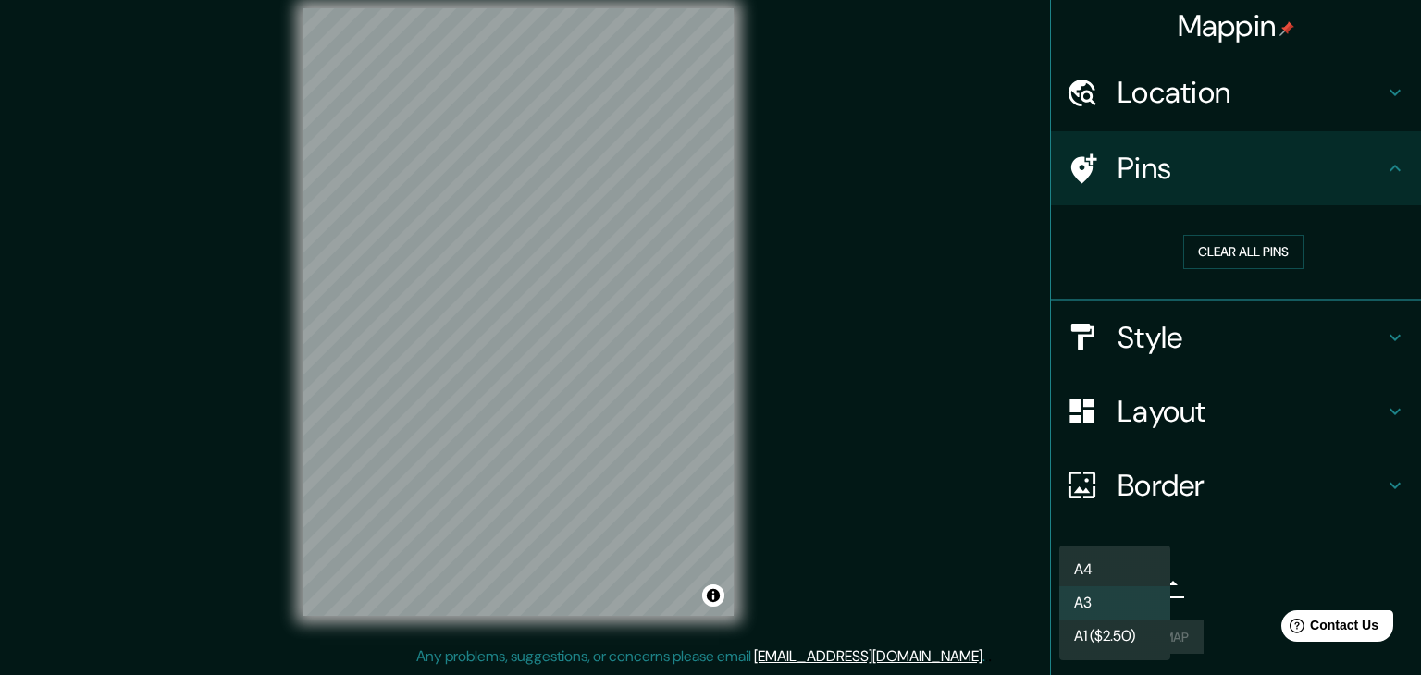
click at [1108, 578] on li "A4" at bounding box center [1114, 569] width 111 height 33
type input "single"
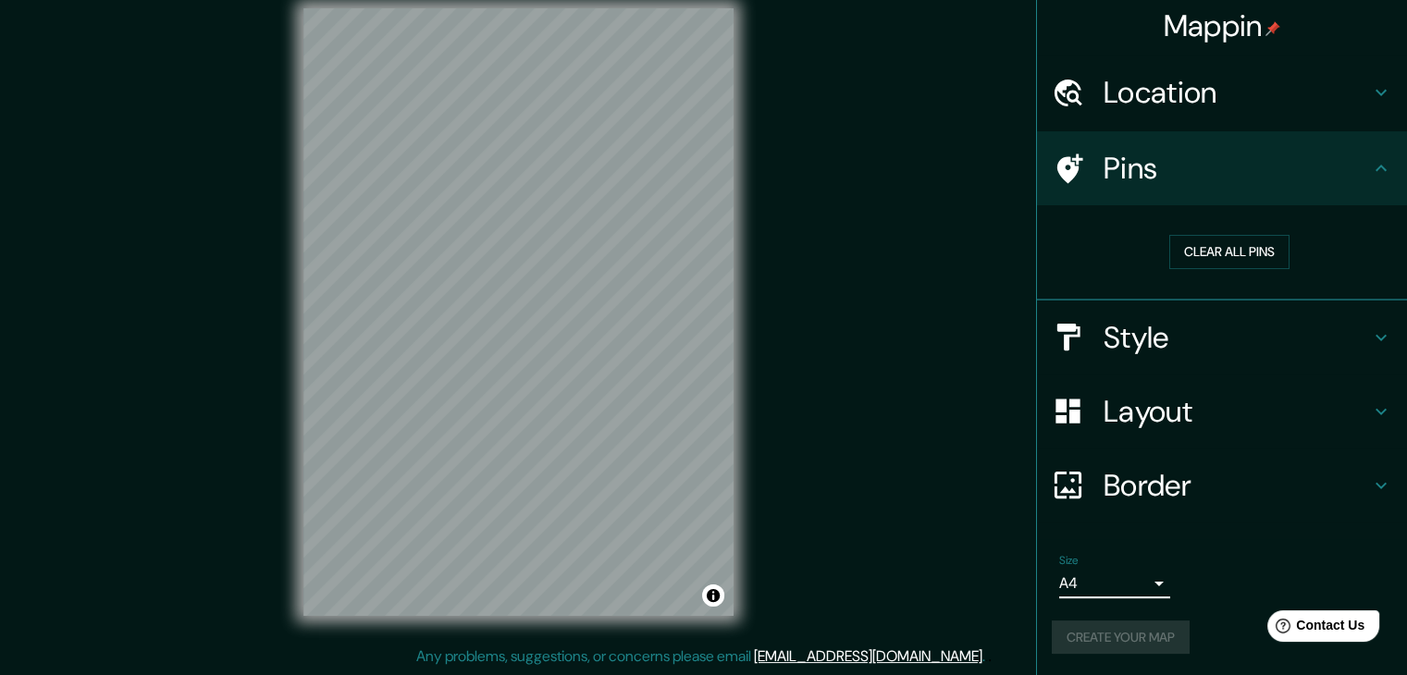
click at [1116, 639] on div "Create your map" at bounding box center [1222, 638] width 340 height 34
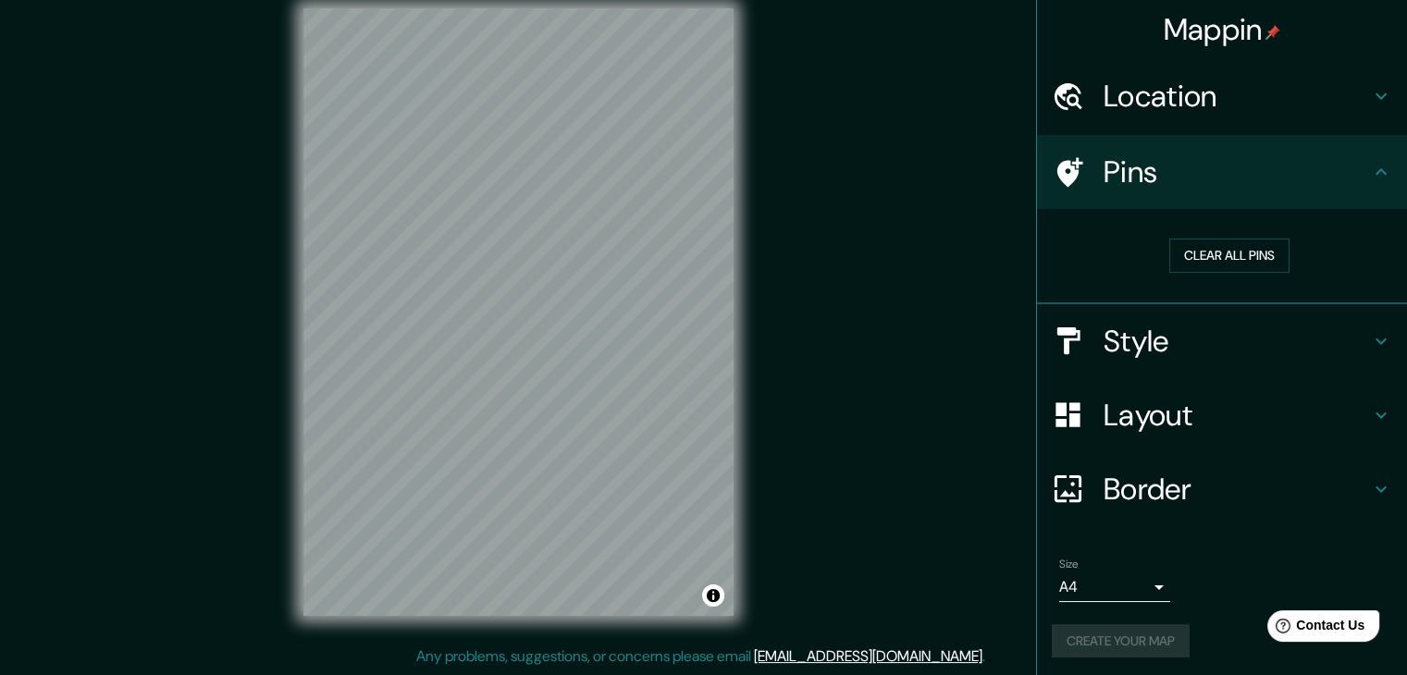
click at [1145, 333] on h4 "Style" at bounding box center [1237, 341] width 266 height 37
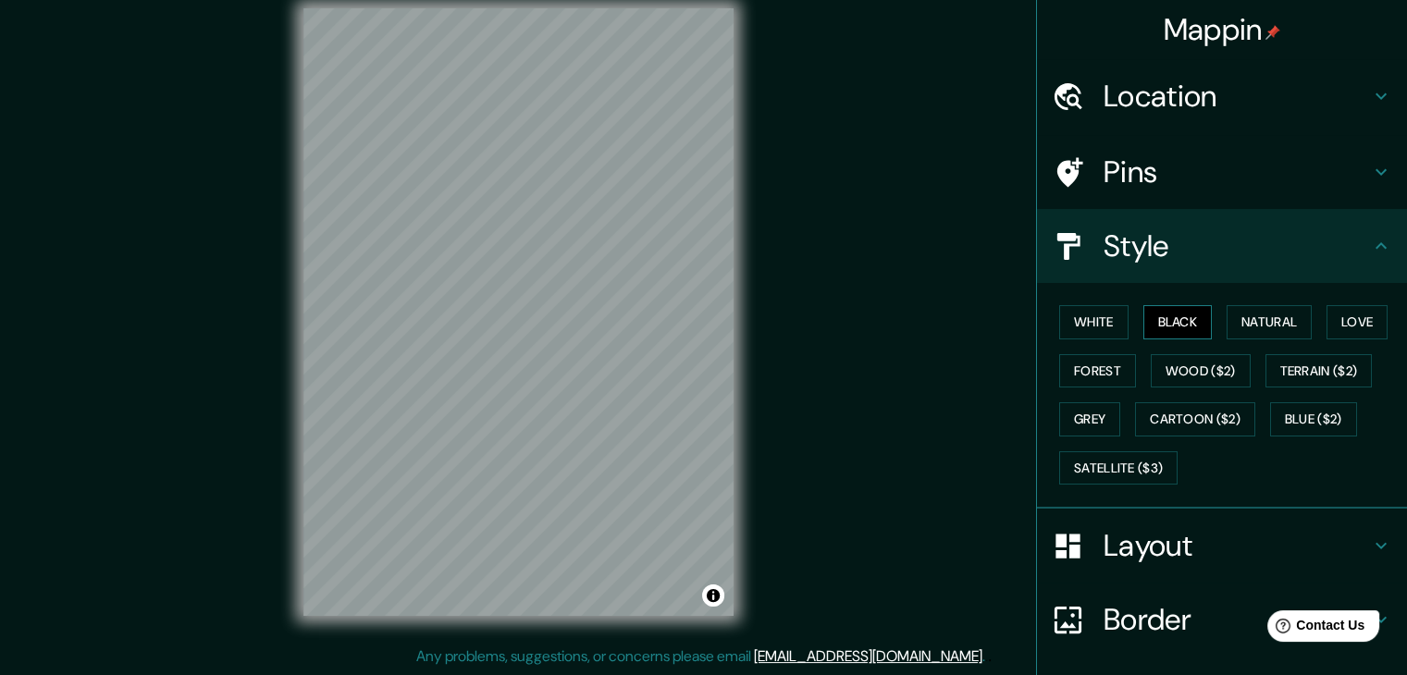
click at [1155, 316] on button "Black" at bounding box center [1178, 322] width 69 height 34
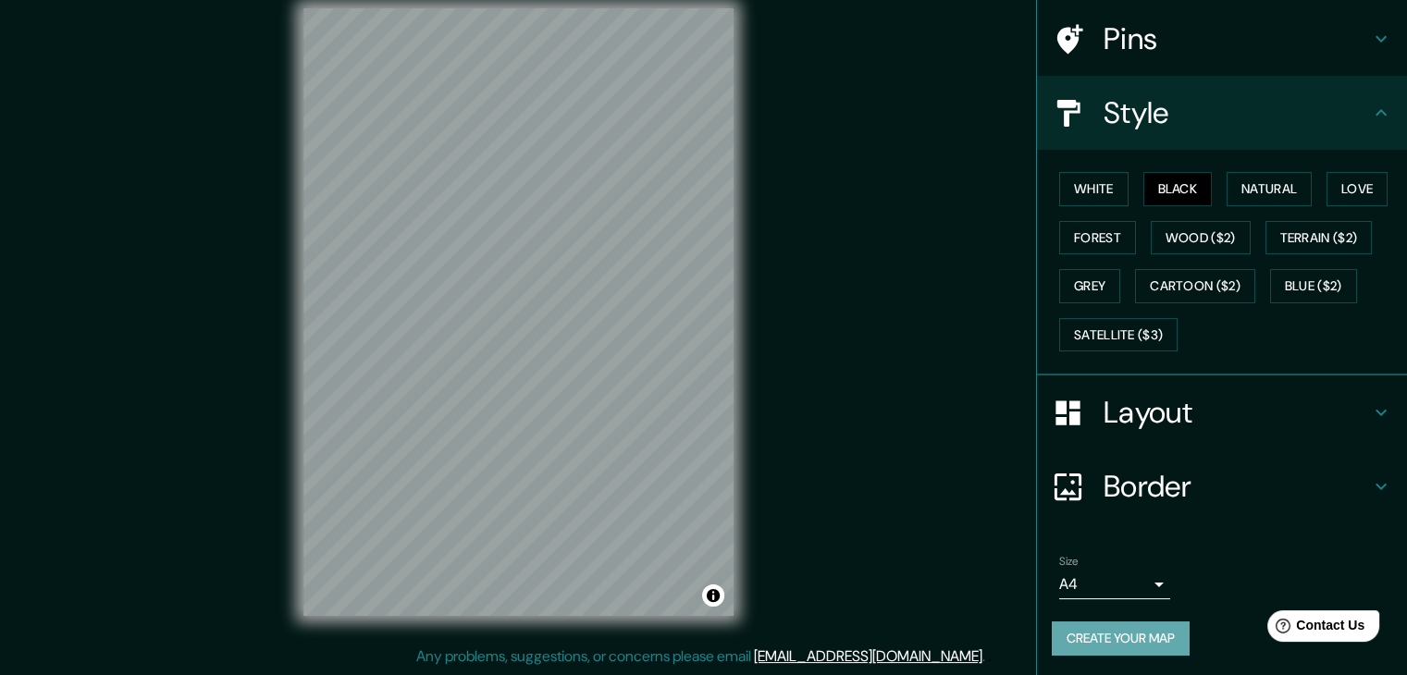
click at [1129, 627] on button "Create your map" at bounding box center [1121, 639] width 138 height 34
click at [1125, 637] on div "Create your map" at bounding box center [1222, 639] width 340 height 34
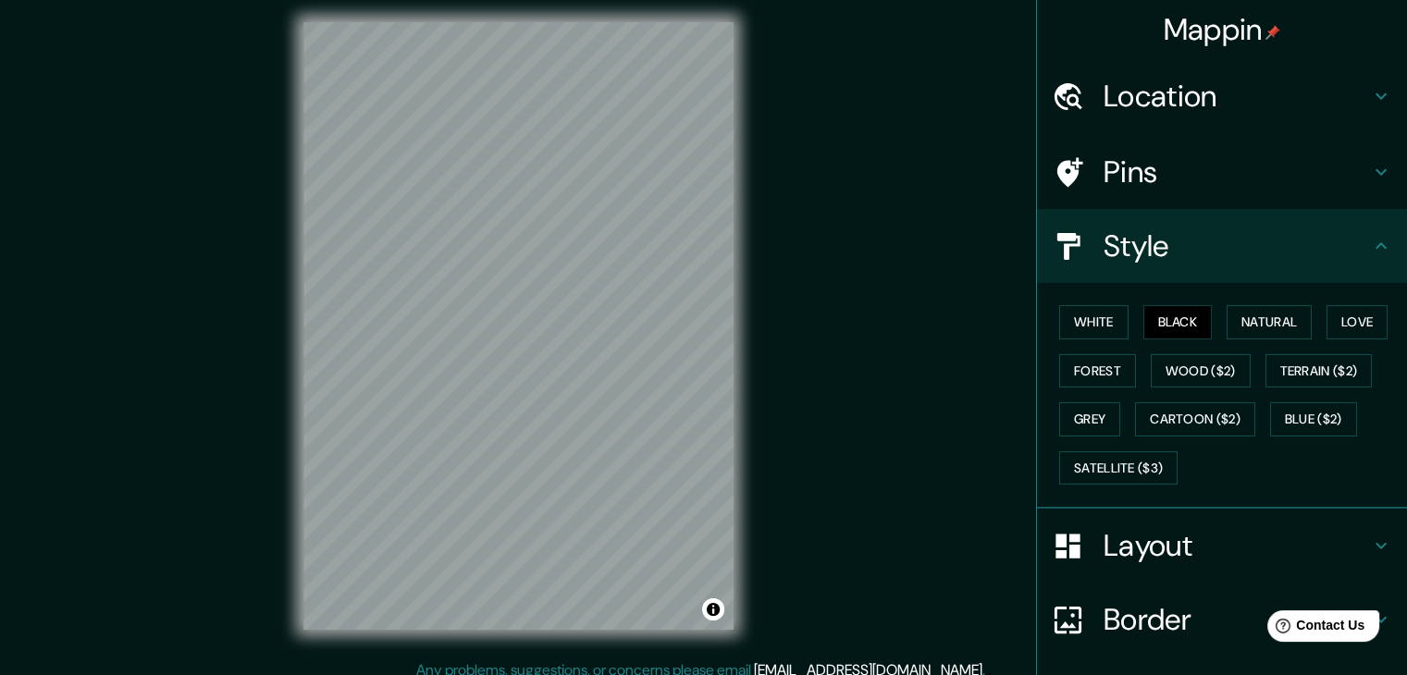
scroll to position [0, 0]
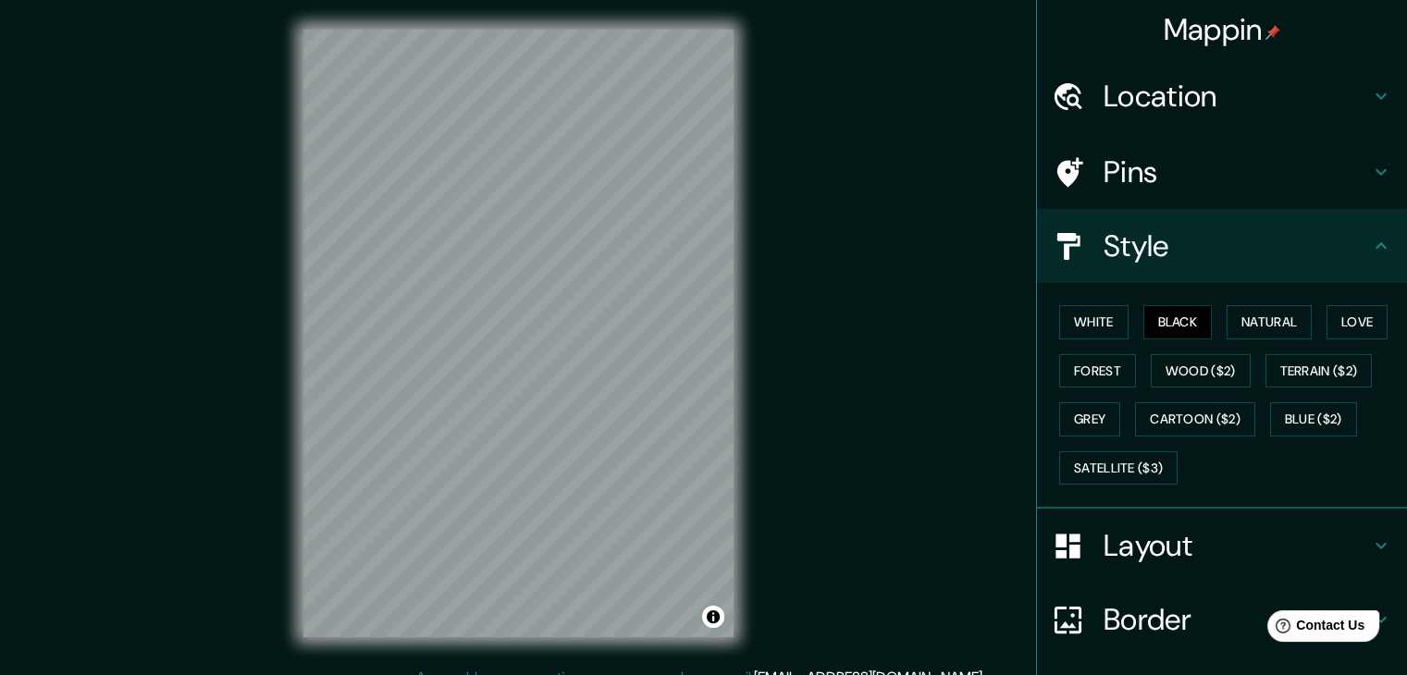
drag, startPoint x: 737, startPoint y: 273, endPoint x: 766, endPoint y: 352, distance: 84.0
click at [766, 352] on div "Mappin Location Bogotá, Colombia Pins Style White Black Natural Love Forest Woo…" at bounding box center [703, 348] width 1407 height 697
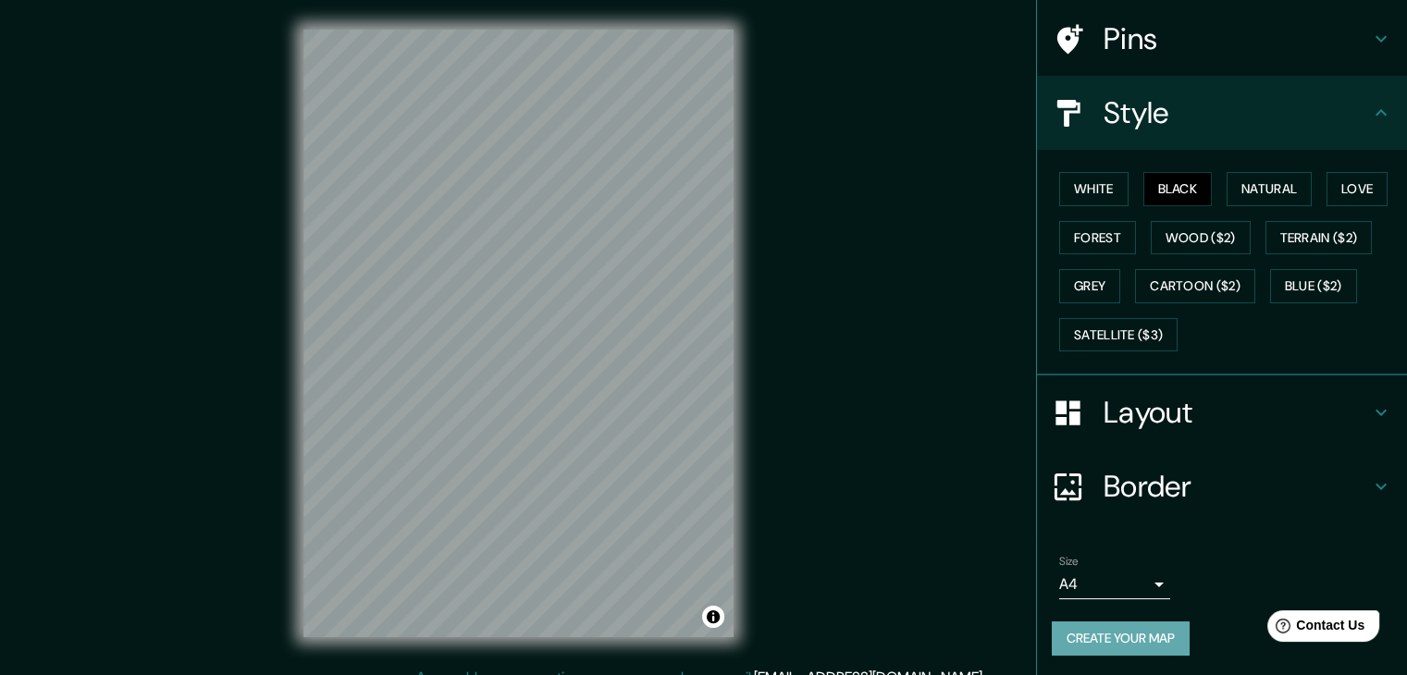
click at [1125, 635] on button "Create your map" at bounding box center [1121, 639] width 138 height 34
click at [1125, 635] on div "Create your map" at bounding box center [1222, 639] width 340 height 34
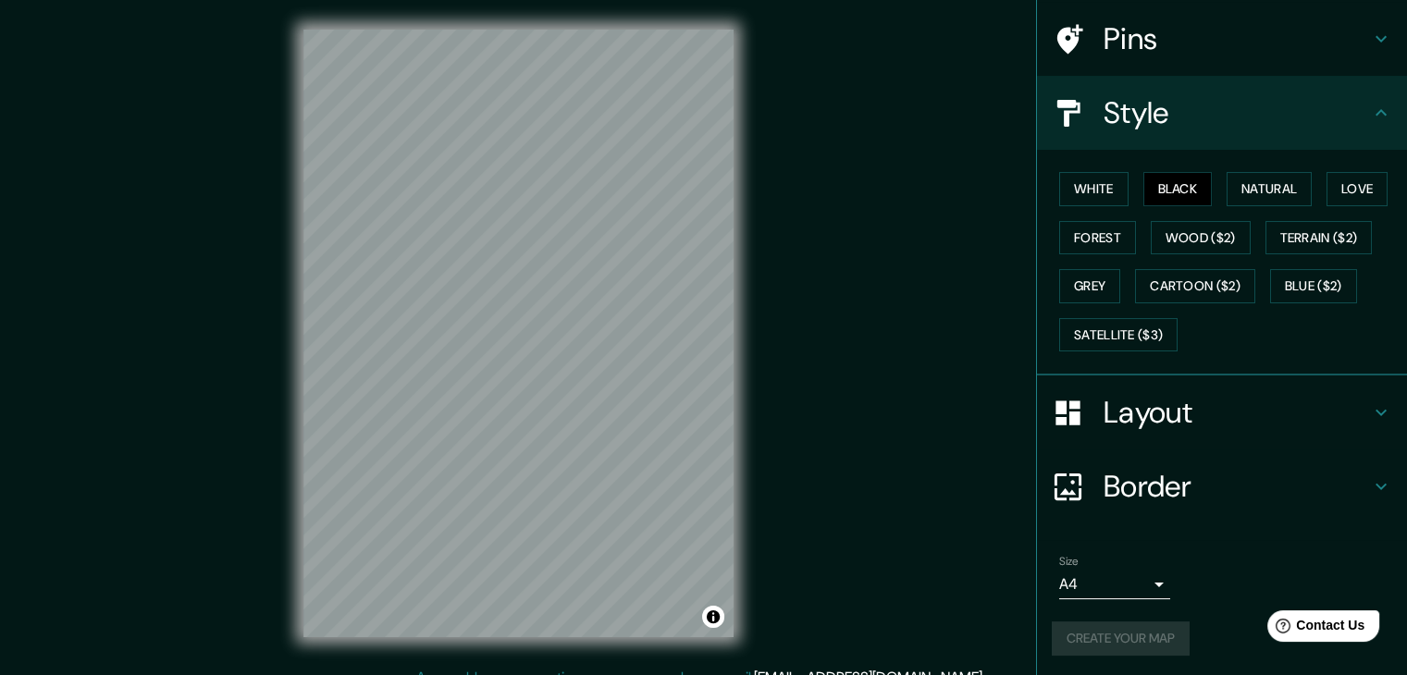
click at [1125, 635] on div "Create your map" at bounding box center [1222, 639] width 340 height 34
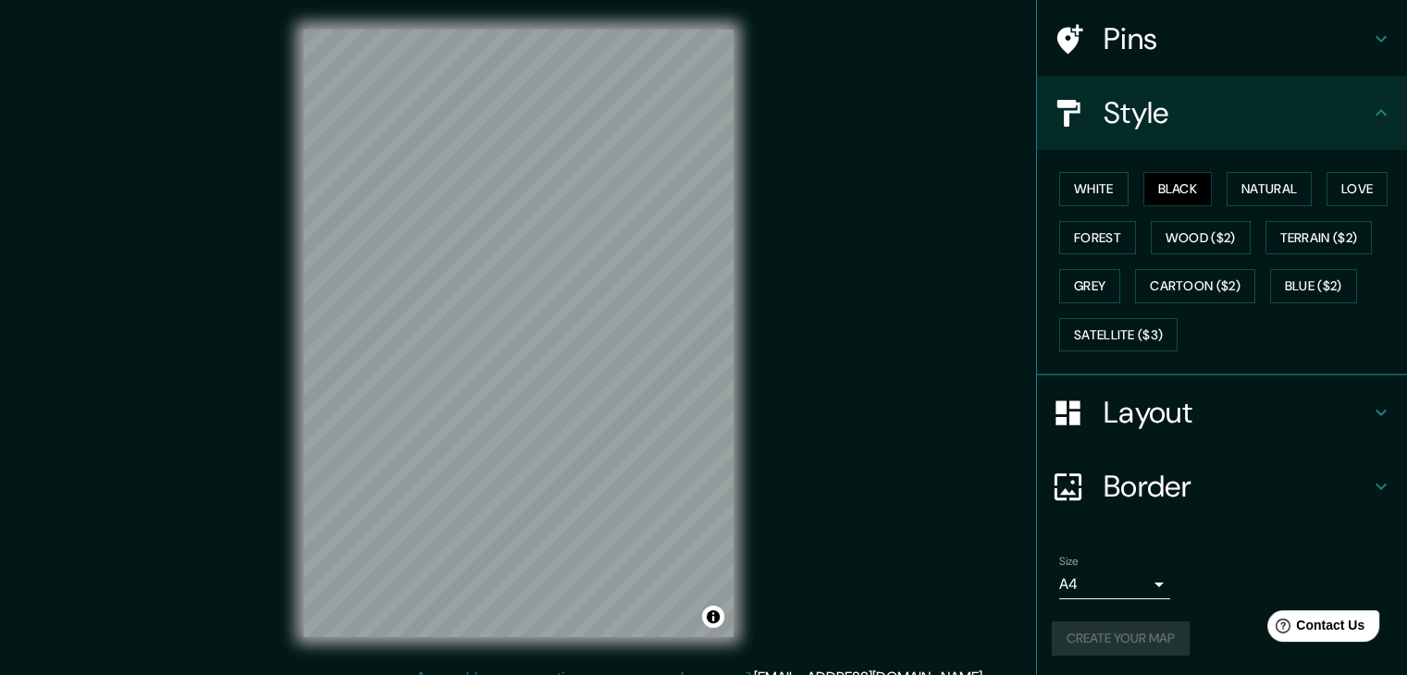
click at [1125, 635] on div "Create your map" at bounding box center [1222, 639] width 340 height 34
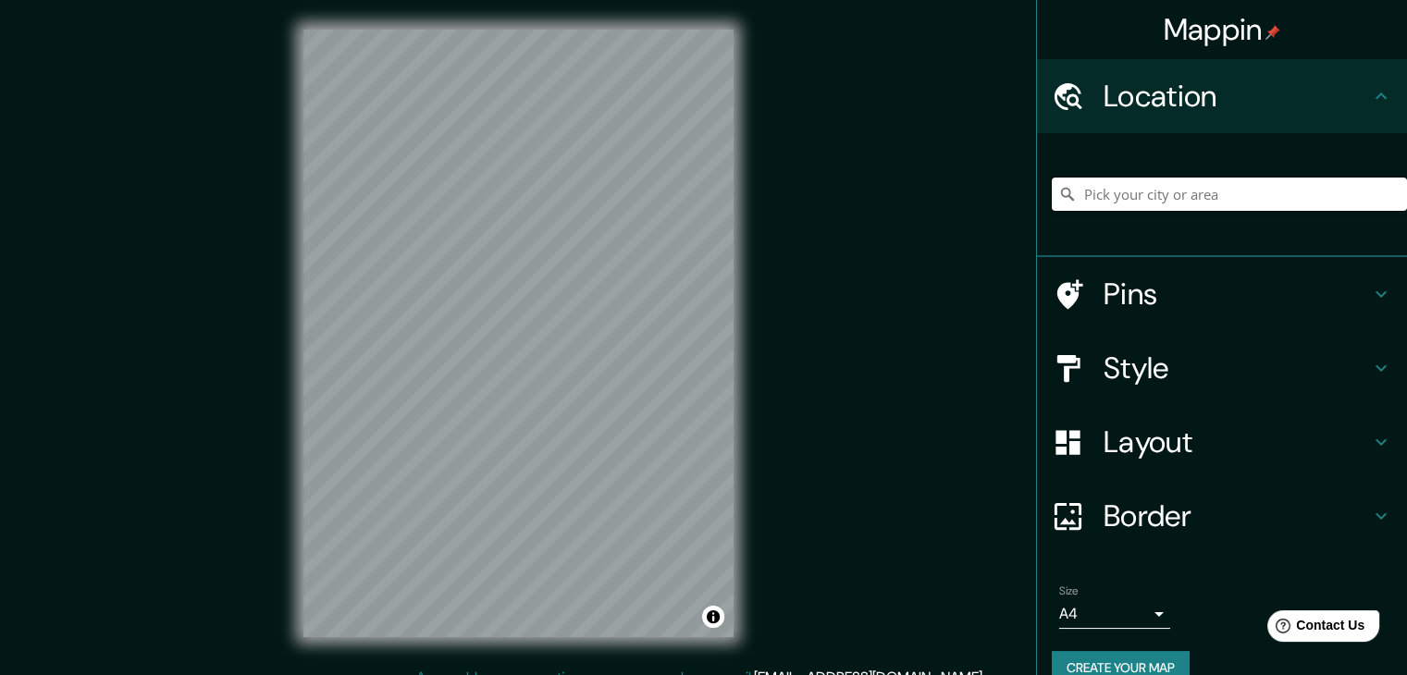
click at [1160, 200] on input "Pick your city or area" at bounding box center [1229, 194] width 355 height 33
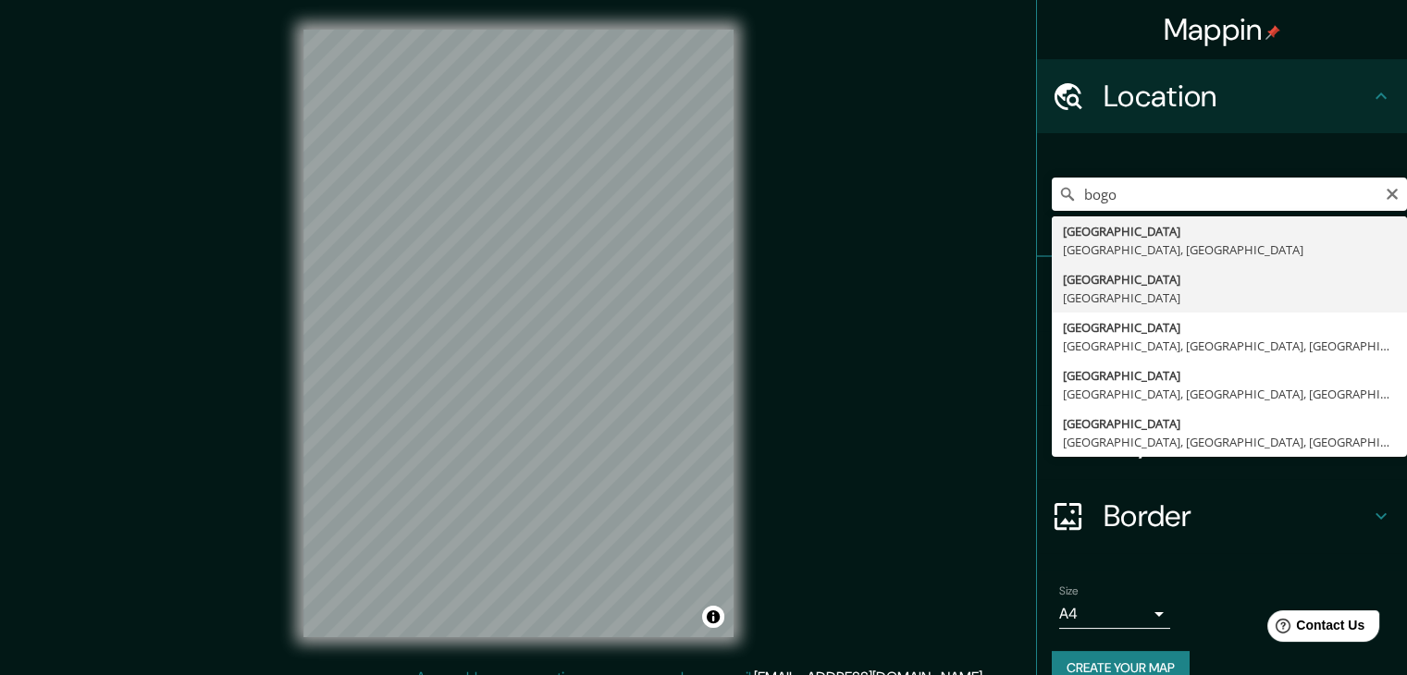
type input "Bogotá, Colombia"
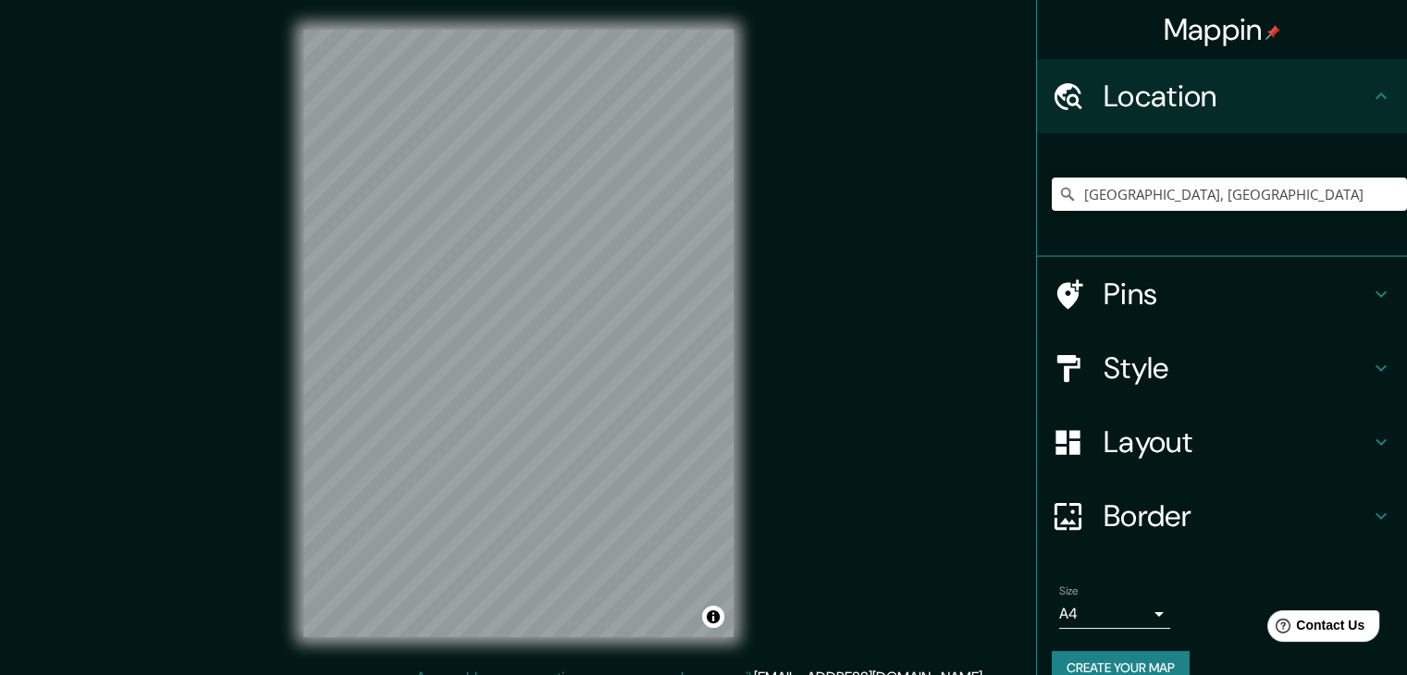
click at [1159, 346] on div "Style" at bounding box center [1222, 368] width 370 height 74
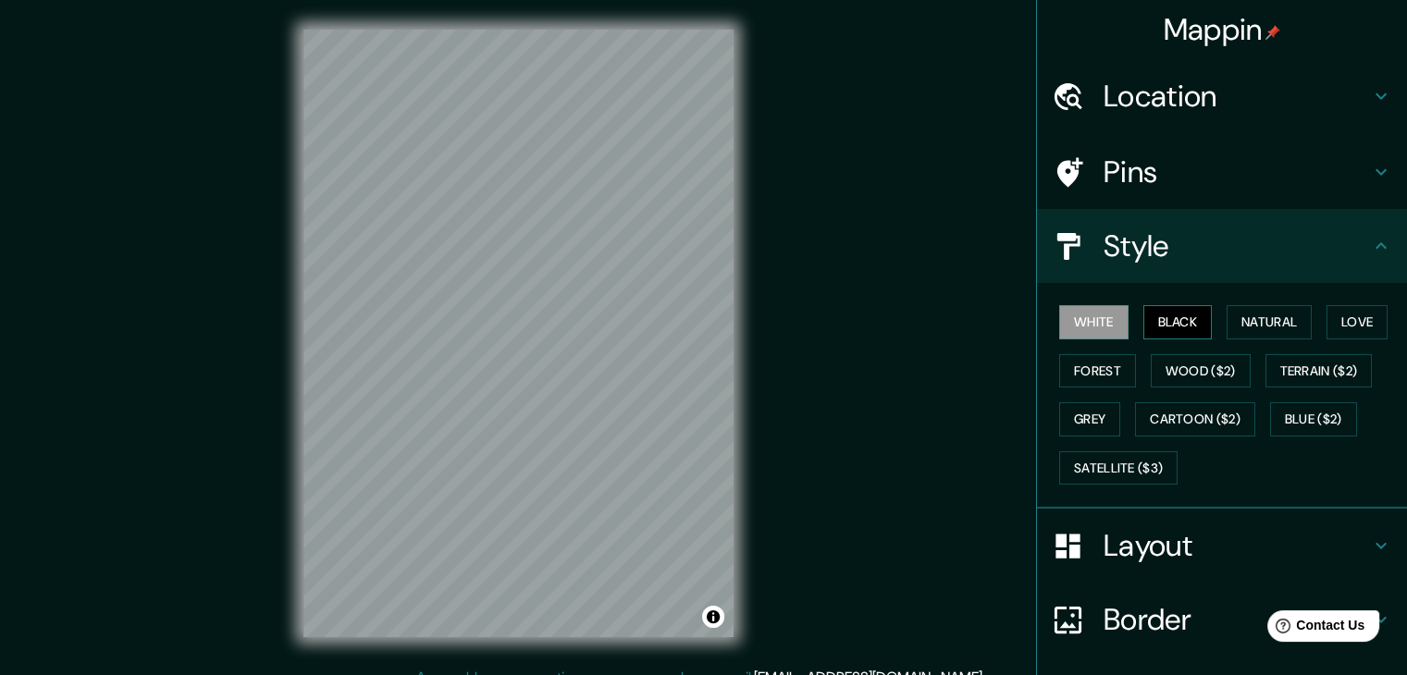
click at [1149, 322] on button "Black" at bounding box center [1178, 322] width 69 height 34
click at [861, 326] on div "Mappin Location Bogotá, Colombia Pins Style White Black Natural Love Forest Woo…" at bounding box center [703, 348] width 1407 height 697
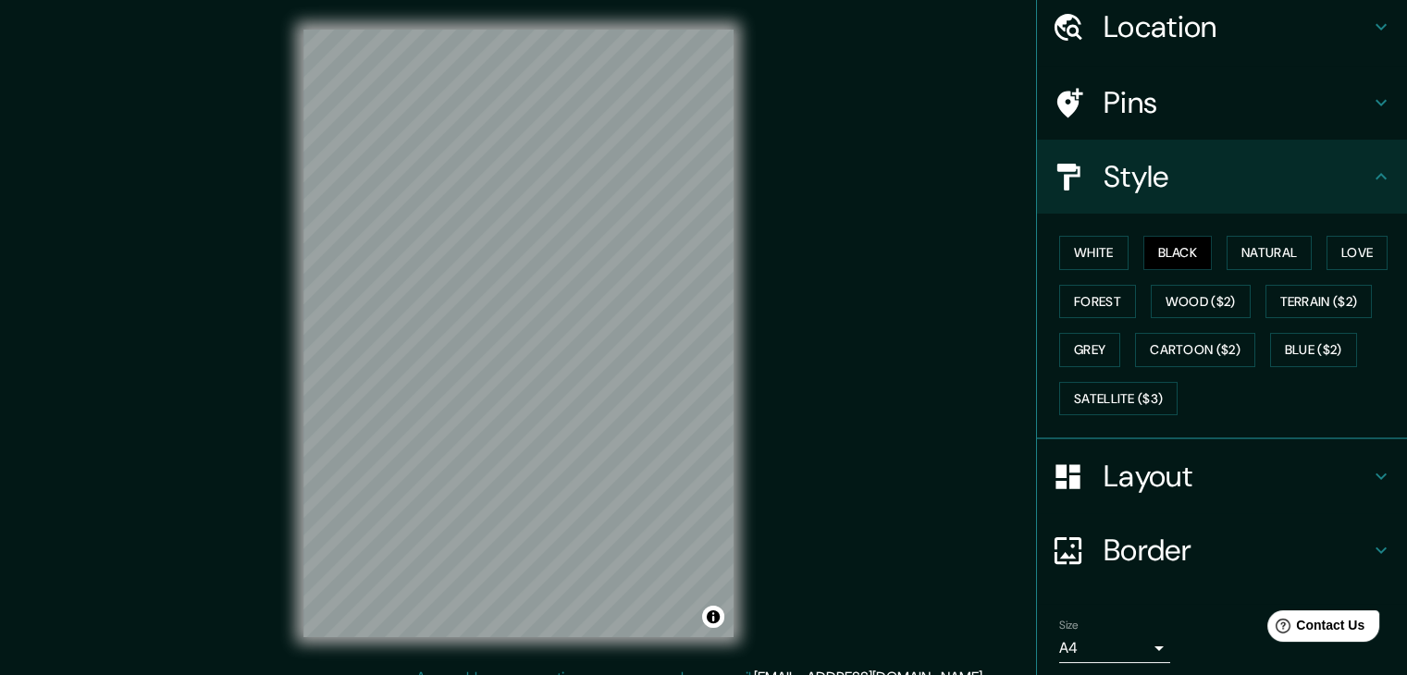
scroll to position [133, 0]
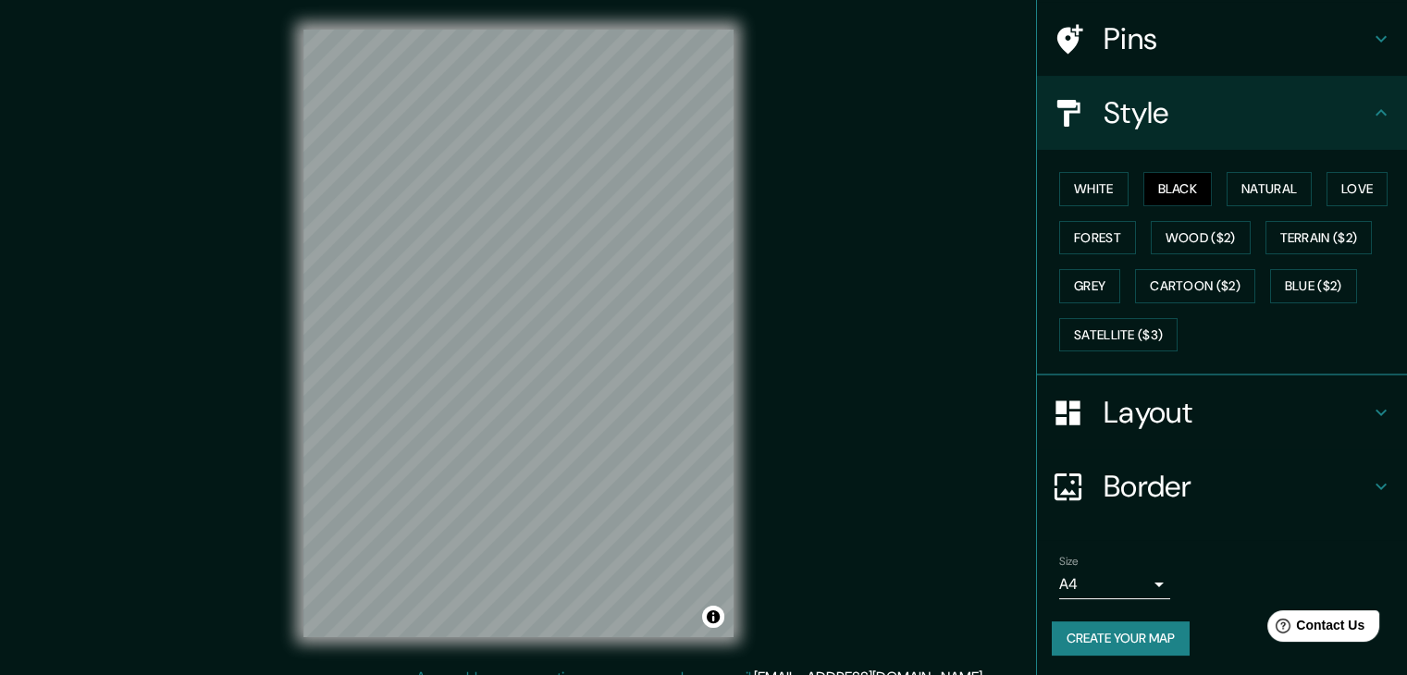
click at [1107, 649] on button "Create your map" at bounding box center [1121, 639] width 138 height 34
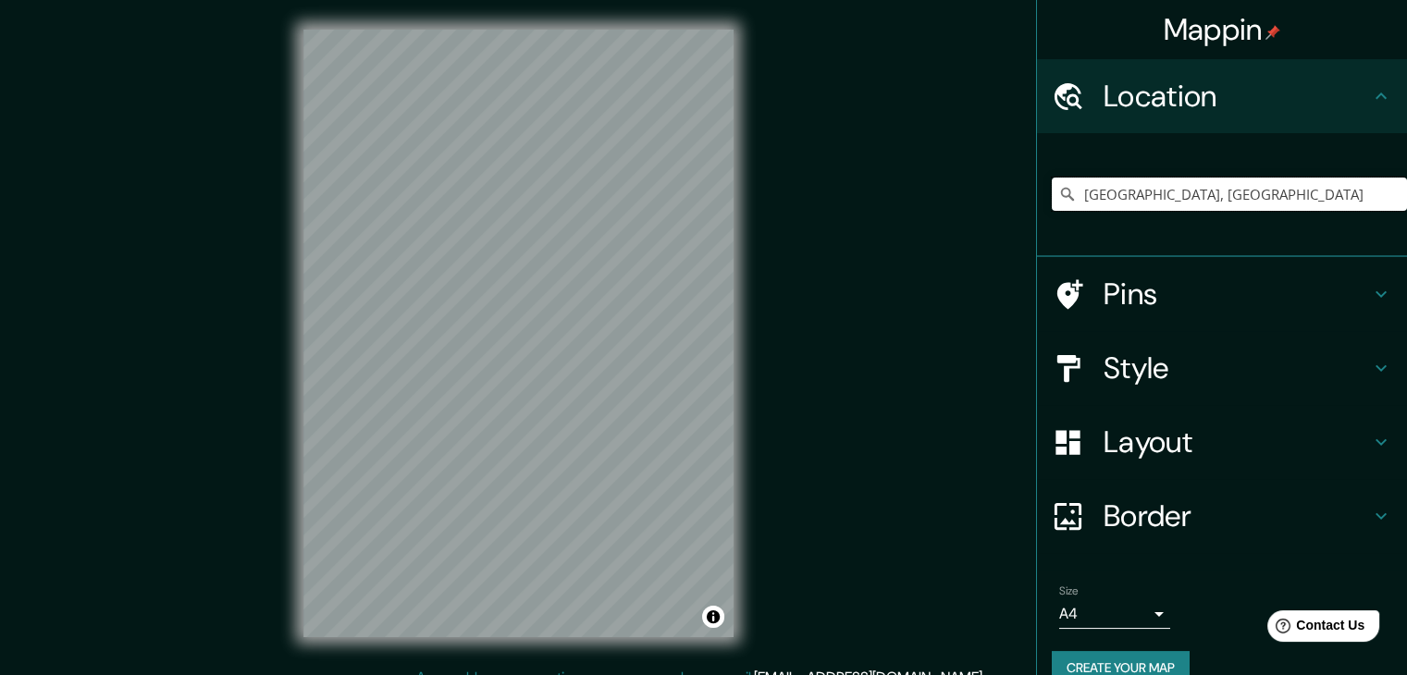
click at [1225, 207] on input "Bogotá, Colombia" at bounding box center [1229, 194] width 355 height 33
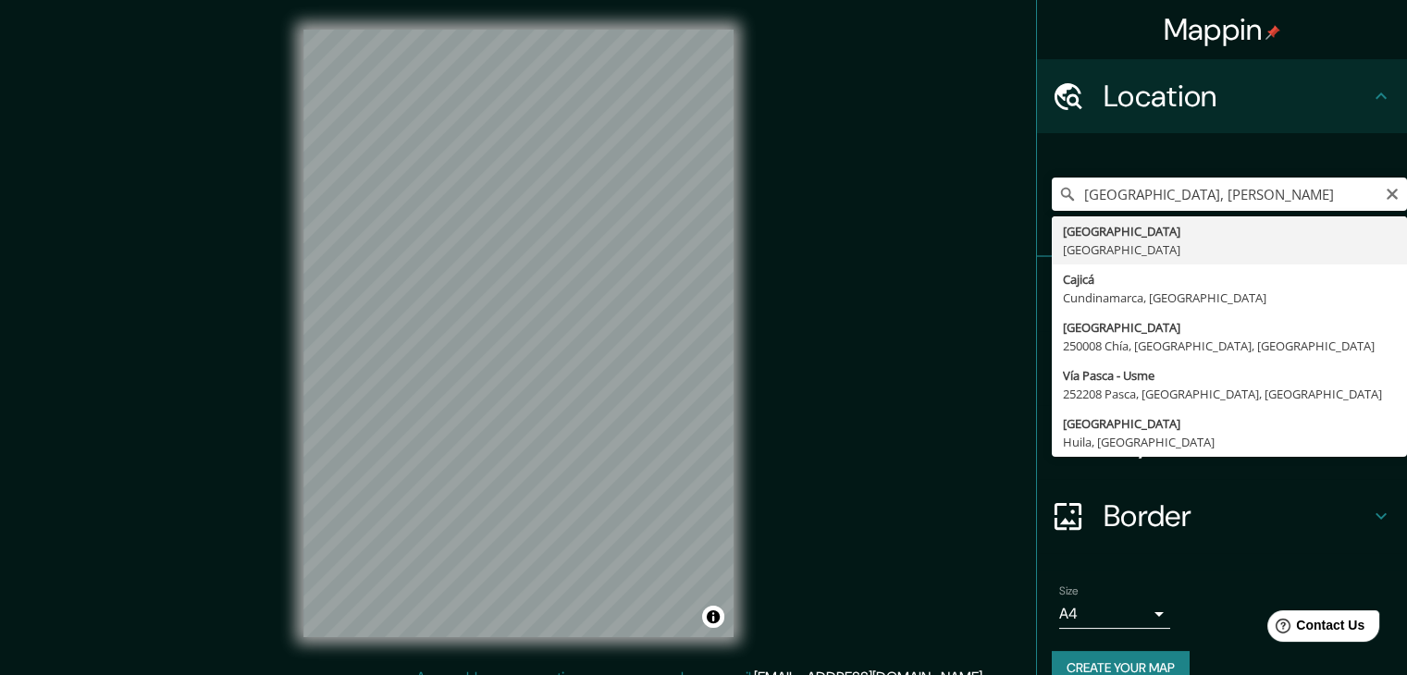
type input "Bogotá, Colombia"
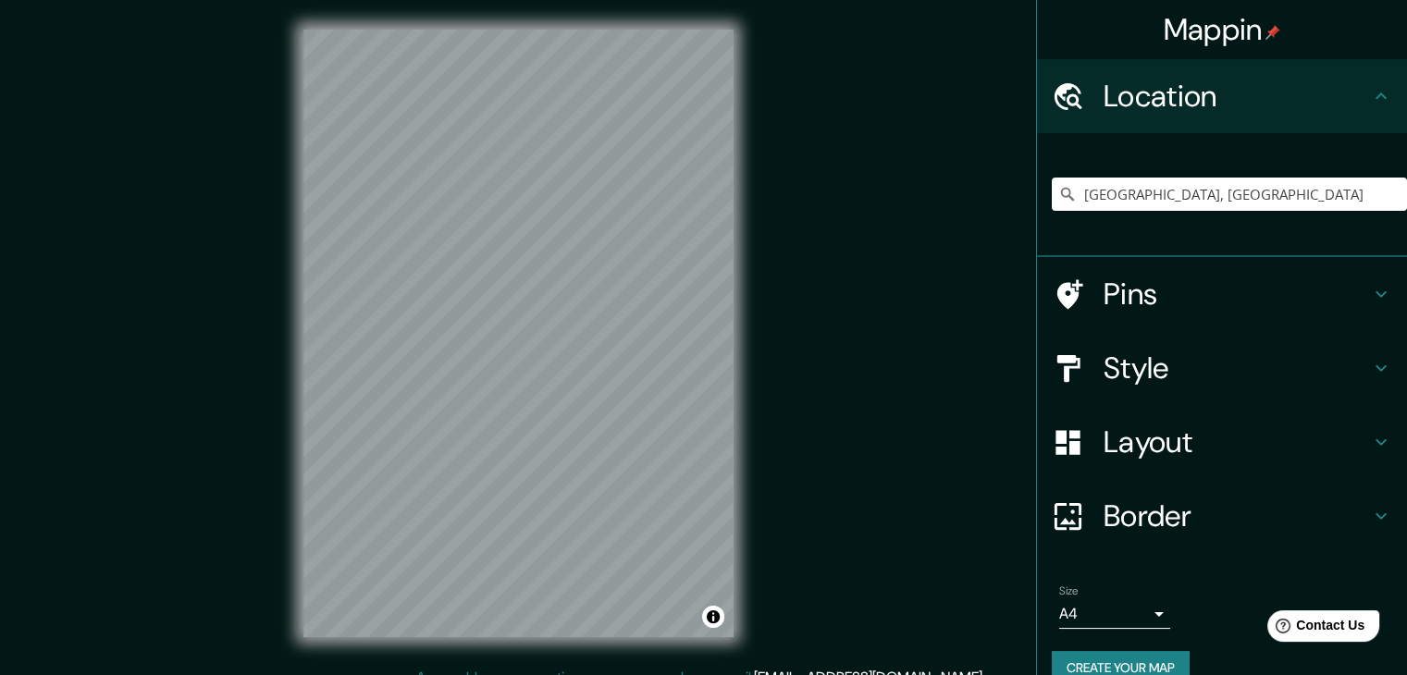
click at [1145, 356] on h4 "Style" at bounding box center [1237, 368] width 266 height 37
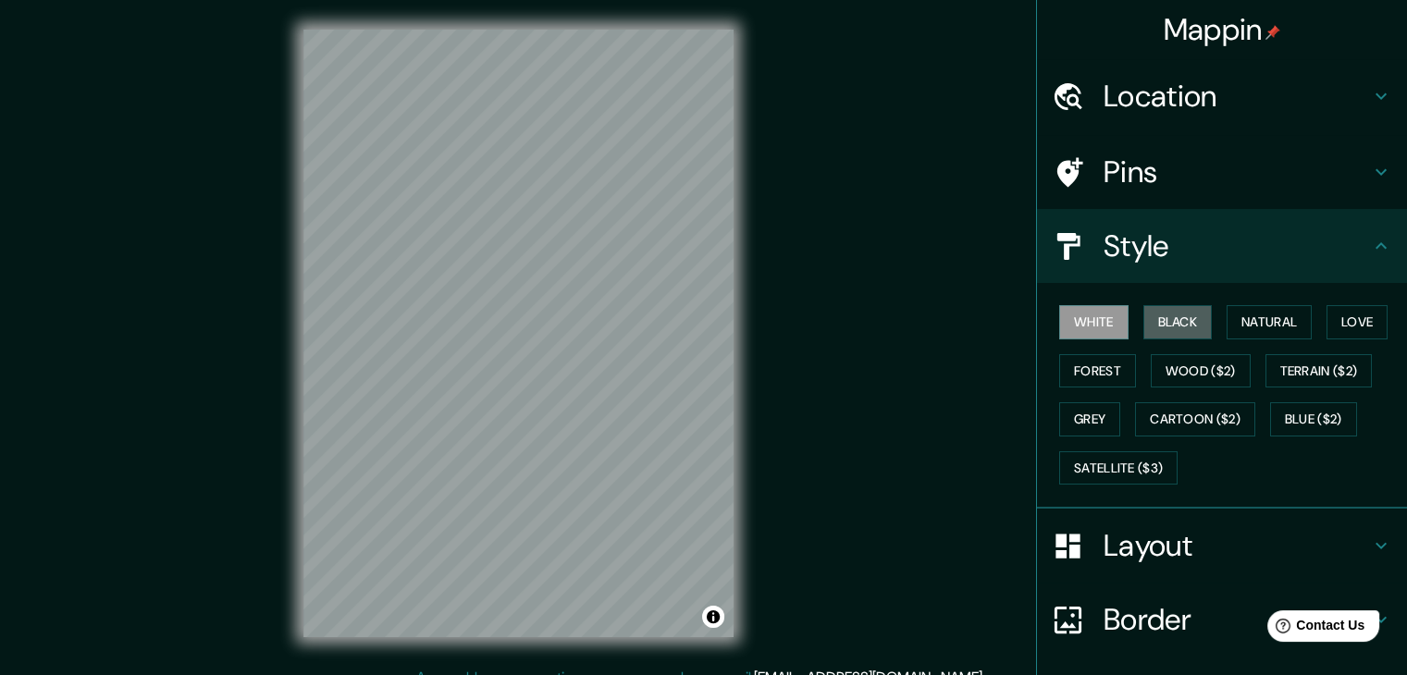
drag, startPoint x: 1167, startPoint y: 327, endPoint x: 1040, endPoint y: 352, distance: 129.2
click at [1166, 327] on button "Black" at bounding box center [1178, 322] width 69 height 34
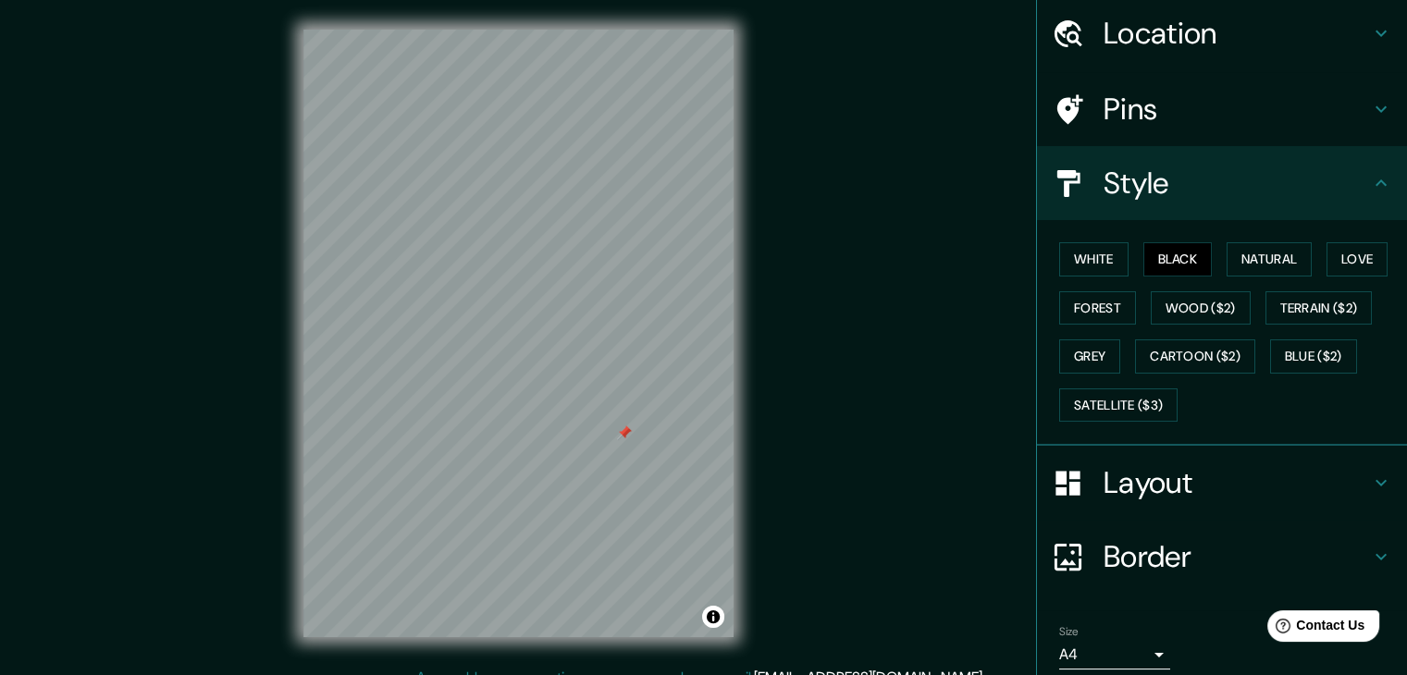
scroll to position [133, 0]
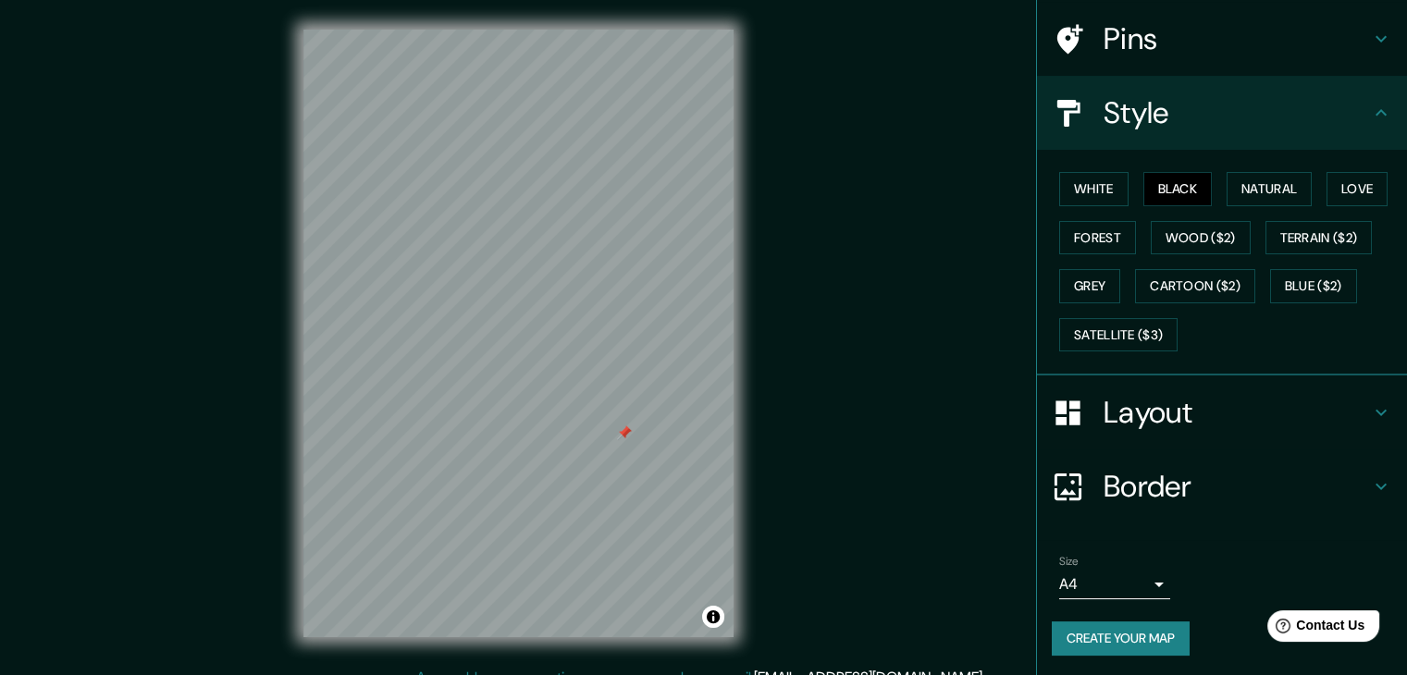
click at [1113, 634] on button "Create your map" at bounding box center [1121, 639] width 138 height 34
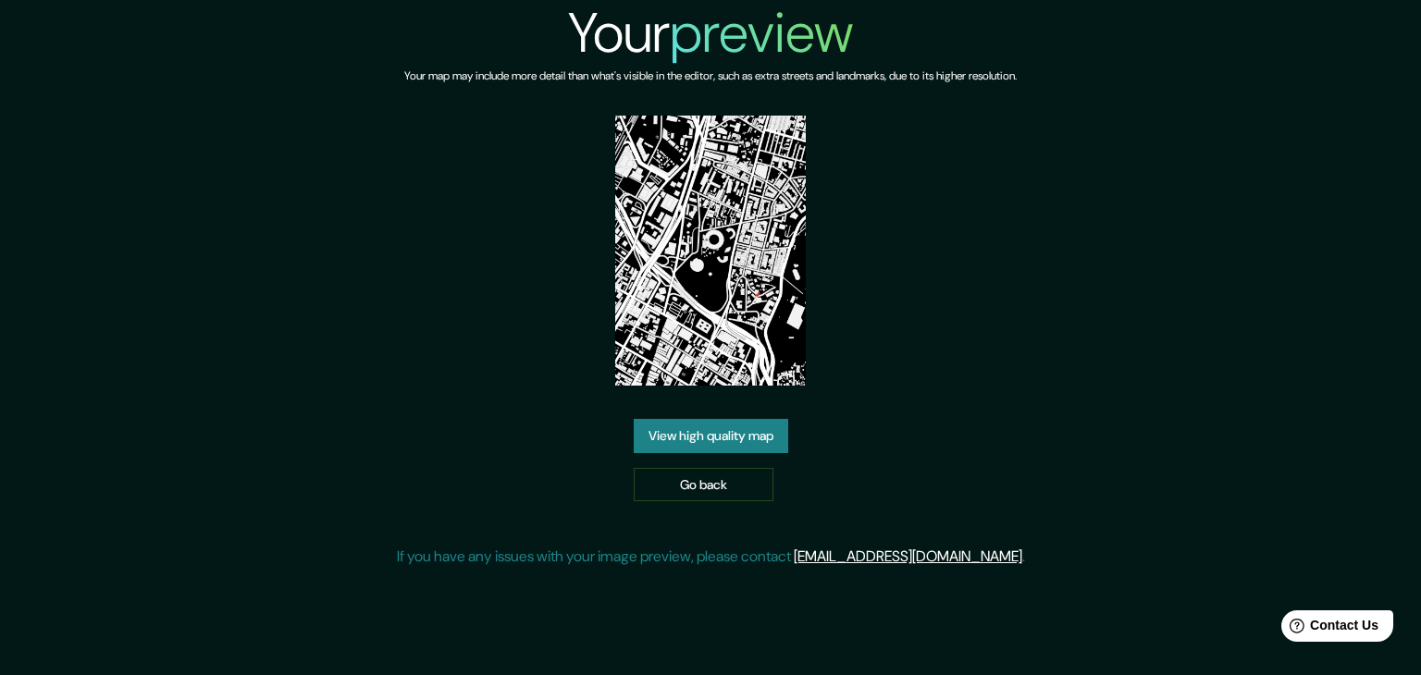
click at [732, 446] on link "View high quality map" at bounding box center [711, 436] width 155 height 34
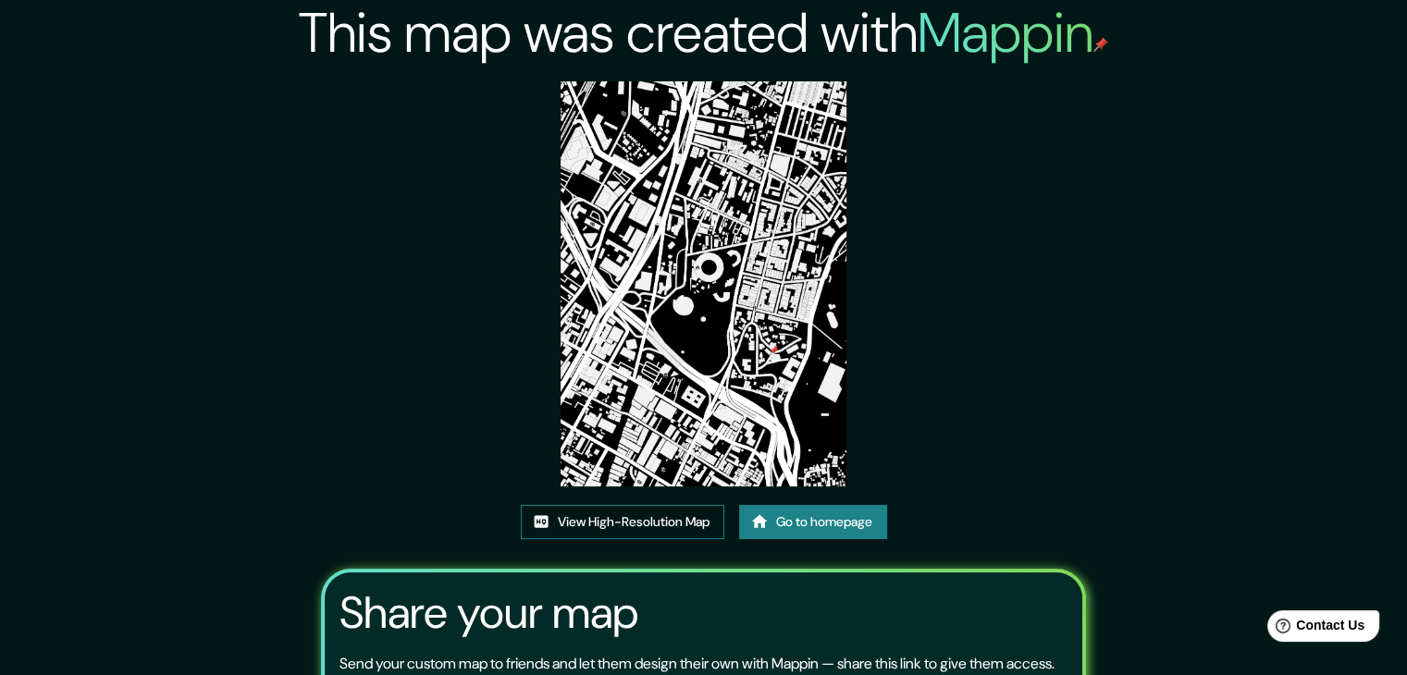
click at [682, 531] on link "View High-Resolution Map" at bounding box center [623, 522] width 204 height 34
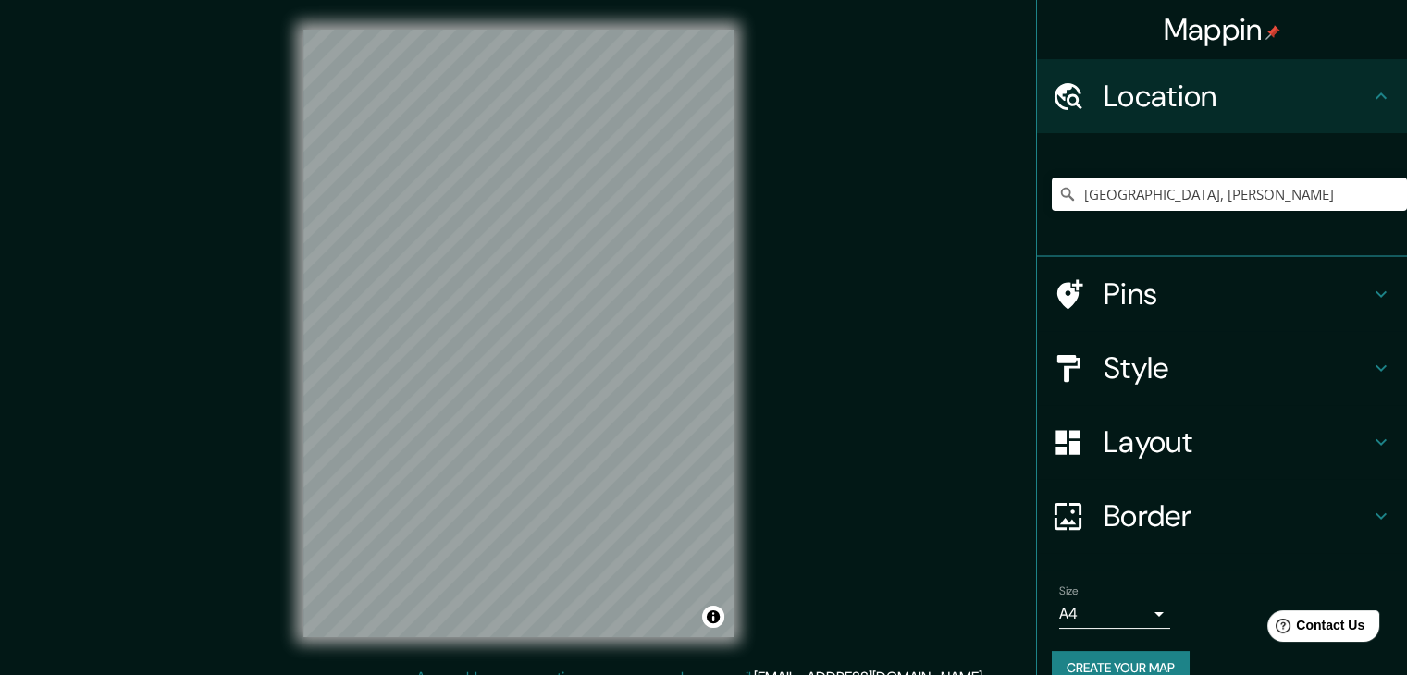
type input "Bogotá, Colombia"
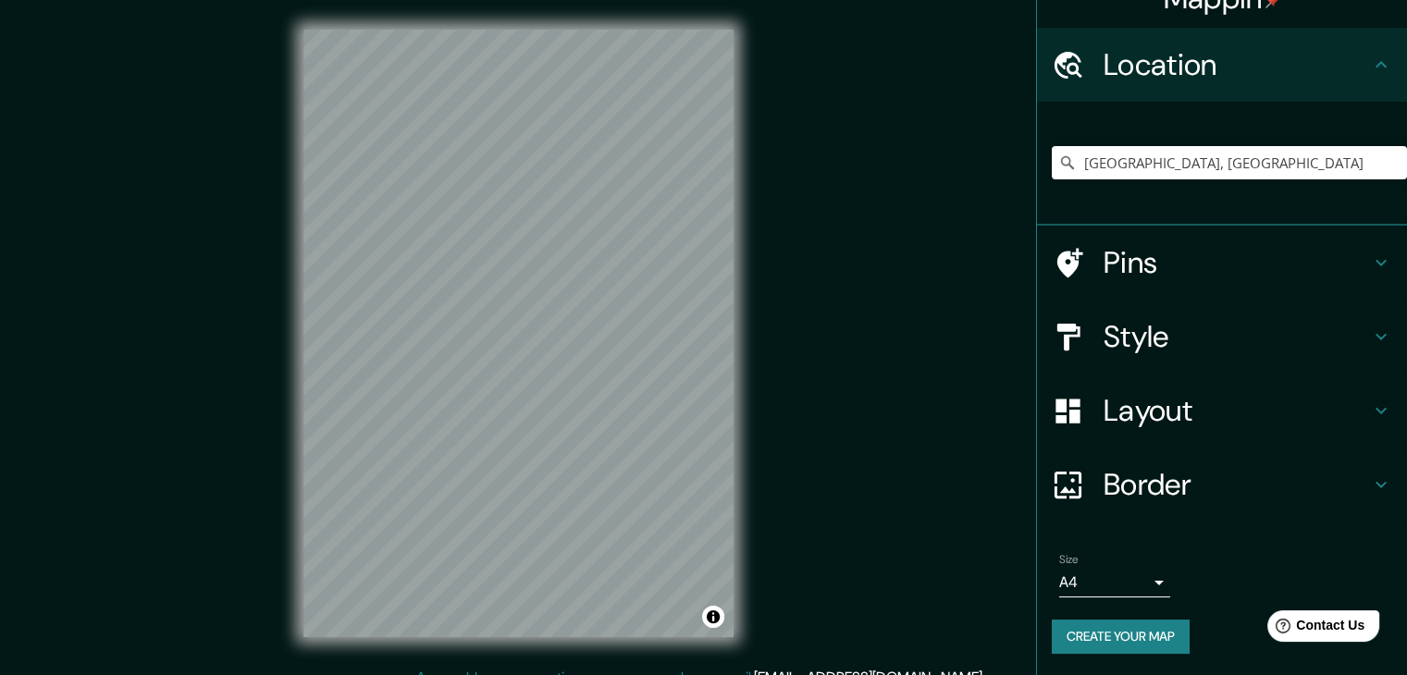
click at [1138, 643] on button "Create your map" at bounding box center [1121, 637] width 138 height 34
click at [1133, 649] on button "Create your map" at bounding box center [1121, 637] width 138 height 34
click at [1108, 639] on div "Create your map" at bounding box center [1222, 637] width 340 height 34
click at [1107, 632] on div "Create your map" at bounding box center [1222, 637] width 340 height 34
click at [1105, 637] on div "Create your map" at bounding box center [1222, 637] width 340 height 34
